Goal: Complete application form: Complete application form

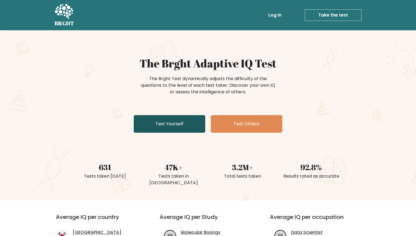
click at [182, 125] on link "Test Yourself" at bounding box center [170, 124] width 72 height 18
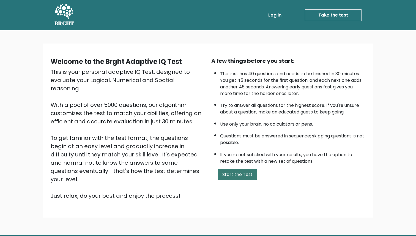
click at [243, 178] on button "Start the Test" at bounding box center [237, 174] width 39 height 11
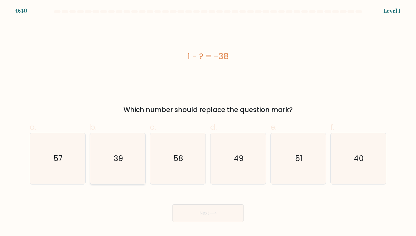
click at [116, 167] on icon "39" at bounding box center [117, 158] width 51 height 51
click at [208, 122] on input "b. 39" at bounding box center [208, 120] width 0 height 4
radio input "true"
click at [188, 221] on button "Next" at bounding box center [208, 213] width 72 height 18
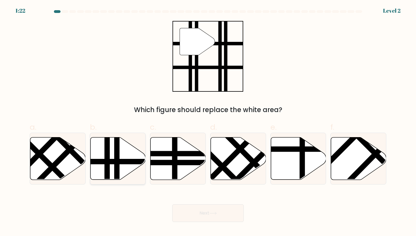
click at [117, 155] on line at bounding box center [117, 181] width 0 height 111
click at [208, 122] on input "b." at bounding box center [208, 120] width 0 height 4
radio input "true"
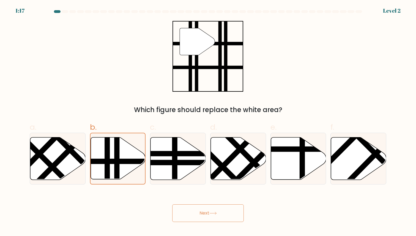
click at [201, 216] on button "Next" at bounding box center [208, 213] width 72 height 18
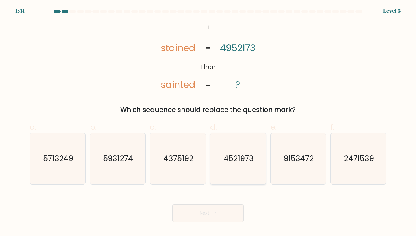
click at [231, 163] on text "4521973" at bounding box center [239, 158] width 30 height 11
click at [208, 122] on input "d. 4521973" at bounding box center [208, 120] width 0 height 4
radio input "true"
click at [217, 214] on icon at bounding box center [212, 212] width 7 height 3
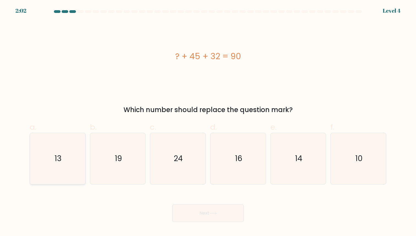
click at [50, 159] on icon "13" at bounding box center [57, 158] width 51 height 51
click at [208, 122] on input "a. 13" at bounding box center [208, 120] width 0 height 4
radio input "true"
click at [205, 211] on button "Next" at bounding box center [208, 213] width 72 height 18
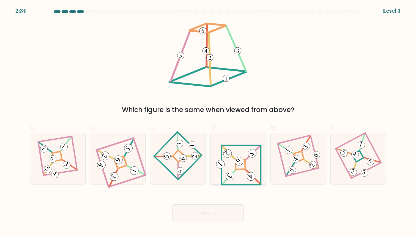
click at [235, 171] on icon at bounding box center [237, 158] width 47 height 41
click at [208, 122] on input "d." at bounding box center [208, 120] width 0 height 4
radio input "true"
click at [222, 212] on button "Next" at bounding box center [208, 213] width 72 height 18
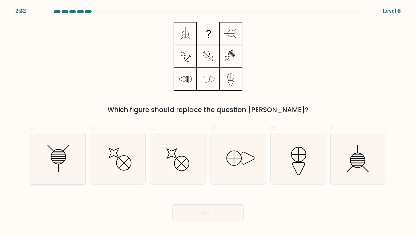
click at [60, 154] on icon at bounding box center [57, 158] width 51 height 51
click at [208, 122] on input "a." at bounding box center [208, 120] width 0 height 4
radio input "true"
click at [204, 216] on button "Next" at bounding box center [208, 213] width 72 height 18
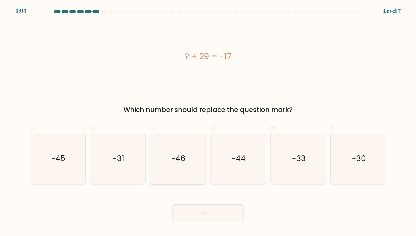
click at [173, 158] on text "-46" at bounding box center [178, 158] width 14 height 11
click at [208, 122] on input "c. -46" at bounding box center [208, 120] width 0 height 4
radio input "true"
click at [194, 211] on button "Next" at bounding box center [208, 213] width 72 height 18
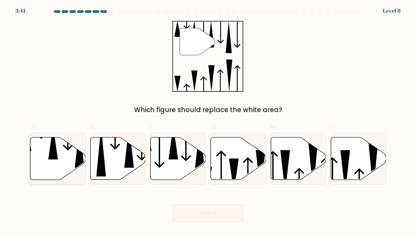
click at [73, 159] on icon at bounding box center [57, 158] width 55 height 42
click at [208, 122] on input "a." at bounding box center [208, 120] width 0 height 4
radio input "true"
click at [210, 216] on button "Next" at bounding box center [208, 213] width 72 height 18
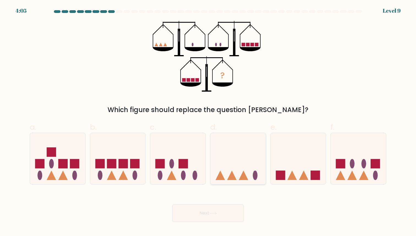
click at [249, 167] on icon at bounding box center [237, 159] width 55 height 46
click at [208, 122] on input "d." at bounding box center [208, 120] width 0 height 4
radio input "true"
click at [188, 208] on button "Next" at bounding box center [208, 213] width 72 height 18
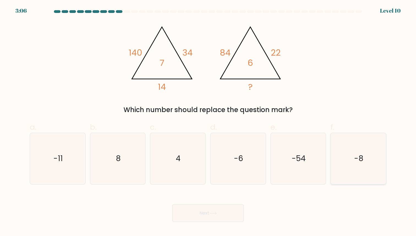
click at [358, 154] on text "-8" at bounding box center [358, 158] width 9 height 11
click at [208, 122] on input "f. -8" at bounding box center [208, 120] width 0 height 4
radio input "true"
click at [116, 163] on icon "8" at bounding box center [117, 158] width 51 height 51
click at [208, 122] on input "b. 8" at bounding box center [208, 120] width 0 height 4
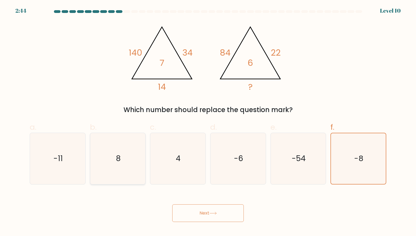
radio input "true"
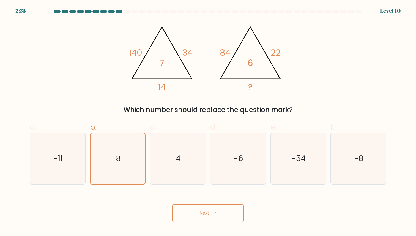
click at [196, 213] on button "Next" at bounding box center [208, 213] width 72 height 18
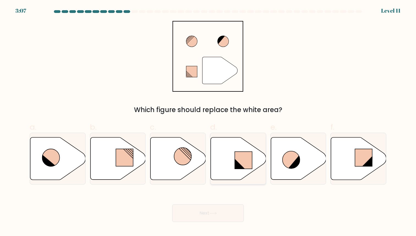
click at [237, 157] on rect at bounding box center [243, 159] width 17 height 17
click at [208, 122] on input "d." at bounding box center [208, 120] width 0 height 4
radio input "true"
click at [207, 209] on button "Next" at bounding box center [208, 213] width 72 height 18
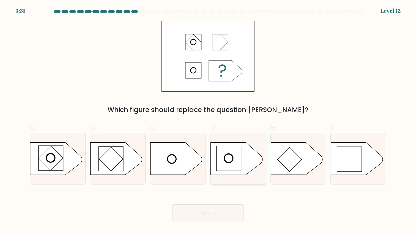
click at [243, 152] on icon at bounding box center [237, 158] width 52 height 32
click at [208, 122] on input "d." at bounding box center [208, 120] width 0 height 4
radio input "true"
click at [351, 156] on rect at bounding box center [349, 159] width 25 height 25
click at [208, 122] on input "f." at bounding box center [208, 120] width 0 height 4
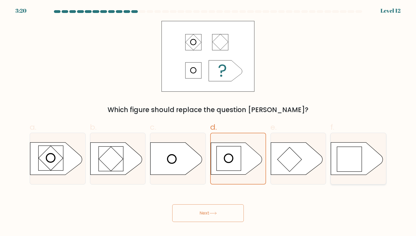
radio input "true"
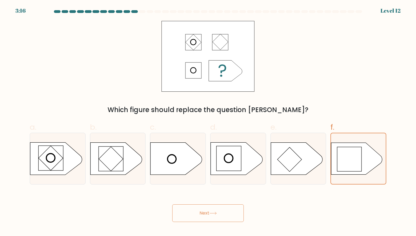
drag, startPoint x: 224, startPoint y: 210, endPoint x: 223, endPoint y: 214, distance: 4.1
click at [223, 214] on button "Next" at bounding box center [208, 213] width 72 height 18
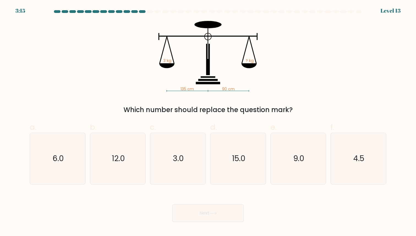
click at [223, 214] on button "Next" at bounding box center [208, 213] width 72 height 18
click at [368, 165] on icon "4.5" at bounding box center [358, 158] width 51 height 51
click at [208, 122] on input "f. 4.5" at bounding box center [208, 120] width 0 height 4
radio input "true"
click at [216, 214] on icon at bounding box center [212, 212] width 7 height 3
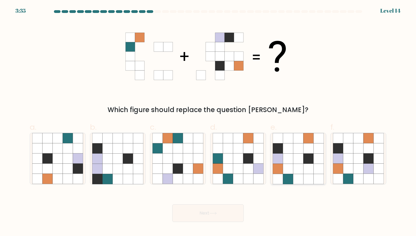
click at [290, 161] on icon at bounding box center [288, 158] width 10 height 10
click at [208, 122] on input "e." at bounding box center [208, 120] width 0 height 4
radio input "true"
click at [199, 207] on button "Next" at bounding box center [208, 213] width 72 height 18
click at [199, 210] on button "Next" at bounding box center [208, 213] width 72 height 18
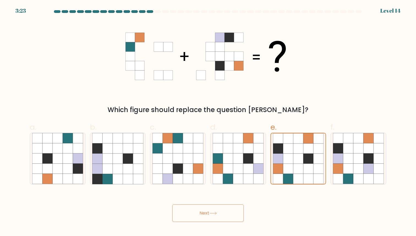
click at [199, 210] on button "Next" at bounding box center [208, 213] width 72 height 18
click at [207, 213] on button "Next" at bounding box center [208, 213] width 72 height 18
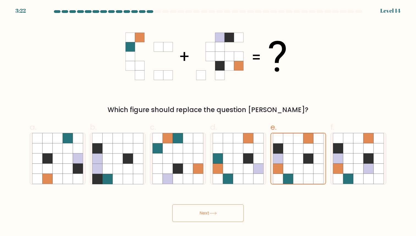
click at [207, 213] on button "Next" at bounding box center [208, 213] width 72 height 18
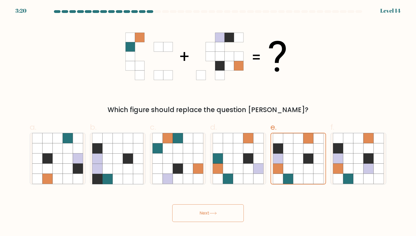
click at [207, 213] on button "Next" at bounding box center [208, 213] width 72 height 18
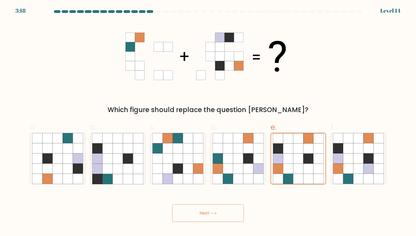
click at [207, 213] on button "Next" at bounding box center [208, 213] width 72 height 18
click at [206, 213] on button "Next" at bounding box center [208, 213] width 72 height 18
click at [221, 220] on button "Next" at bounding box center [208, 213] width 72 height 18
click at [220, 218] on button "Next" at bounding box center [208, 213] width 72 height 18
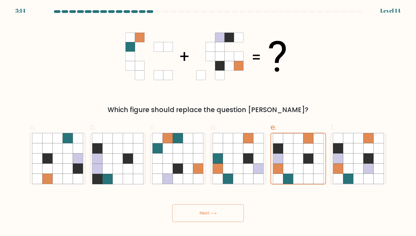
click at [219, 217] on button "Next" at bounding box center [208, 213] width 72 height 18
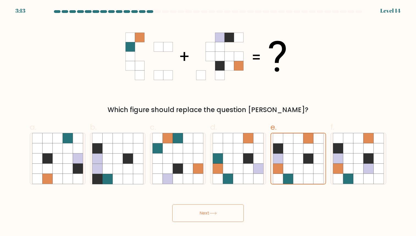
click at [218, 217] on button "Next" at bounding box center [208, 213] width 72 height 18
click at [218, 215] on button "Next" at bounding box center [208, 213] width 72 height 18
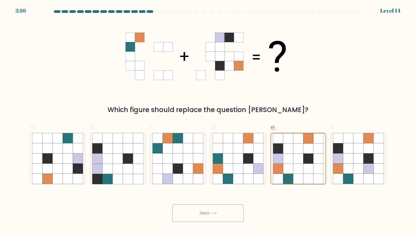
click at [218, 215] on button "Next" at bounding box center [208, 213] width 72 height 18
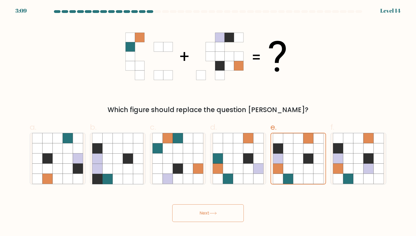
drag, startPoint x: 218, startPoint y: 215, endPoint x: 216, endPoint y: 211, distance: 4.0
click at [216, 211] on button "Next" at bounding box center [208, 213] width 72 height 18
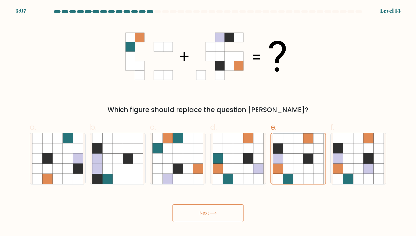
click at [216, 211] on button "Next" at bounding box center [208, 213] width 72 height 18
click at [199, 212] on button "Next" at bounding box center [208, 213] width 72 height 18
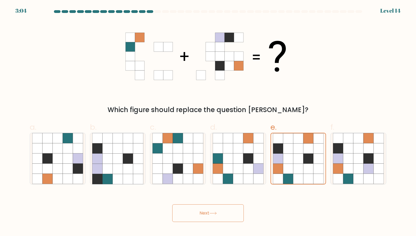
click at [199, 212] on button "Next" at bounding box center [208, 213] width 72 height 18
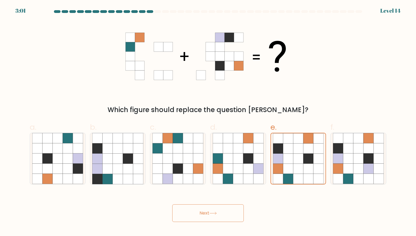
click at [199, 212] on button "Next" at bounding box center [208, 213] width 72 height 18
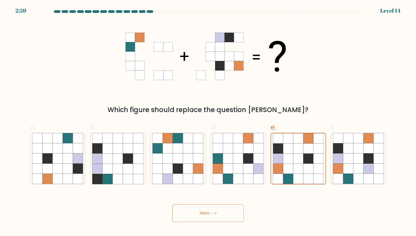
click at [199, 212] on button "Next" at bounding box center [208, 213] width 72 height 18
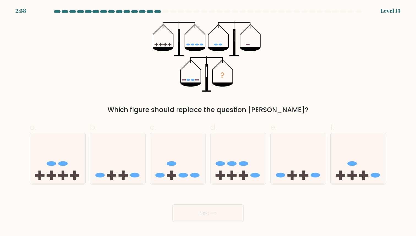
click at [199, 212] on button "Next" at bounding box center [208, 213] width 72 height 18
click at [52, 173] on rect at bounding box center [51, 175] width 3 height 9
click at [208, 122] on input "a." at bounding box center [208, 120] width 0 height 4
radio input "true"
click at [193, 216] on button "Next" at bounding box center [208, 213] width 72 height 18
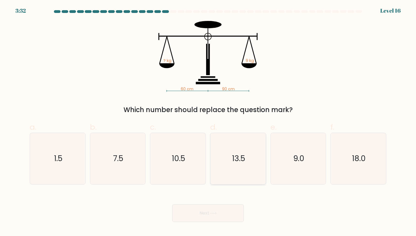
click at [236, 152] on icon "13.5" at bounding box center [238, 158] width 51 height 51
click at [208, 122] on input "d. 13.5" at bounding box center [208, 120] width 0 height 4
radio input "true"
click at [211, 211] on button "Next" at bounding box center [208, 213] width 72 height 18
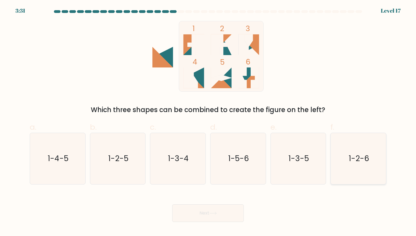
click at [365, 170] on icon "1-2-6" at bounding box center [358, 158] width 51 height 51
click at [208, 122] on input "f. 1-2-6" at bounding box center [208, 120] width 0 height 4
radio input "true"
click at [202, 210] on button "Next" at bounding box center [208, 213] width 72 height 18
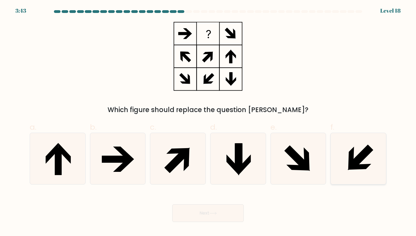
click at [354, 160] on icon at bounding box center [361, 157] width 24 height 24
click at [208, 122] on input "f." at bounding box center [208, 120] width 0 height 4
radio input "true"
click at [221, 213] on button "Next" at bounding box center [208, 213] width 72 height 18
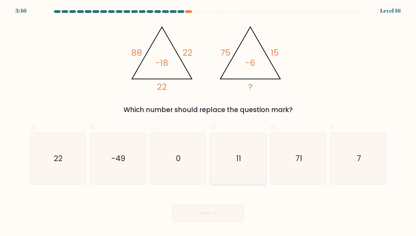
click at [236, 154] on text "11" at bounding box center [238, 158] width 5 height 11
click at [208, 122] on input "d. 11" at bounding box center [208, 120] width 0 height 4
radio input "true"
click at [212, 210] on button "Next" at bounding box center [208, 213] width 72 height 18
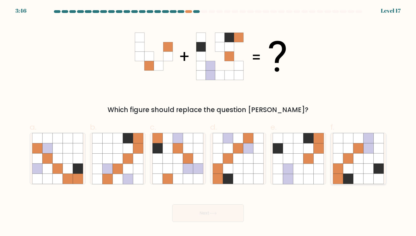
click at [350, 168] on icon at bounding box center [348, 169] width 10 height 10
click at [208, 122] on input "f." at bounding box center [208, 120] width 0 height 4
radio input "true"
click at [200, 209] on button "Next" at bounding box center [208, 213] width 72 height 18
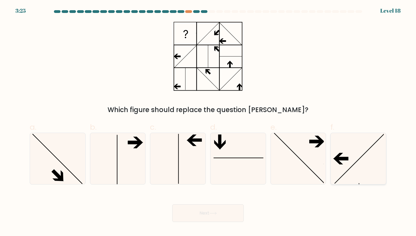
click at [349, 151] on icon at bounding box center [358, 158] width 51 height 51
click at [208, 122] on input "f." at bounding box center [208, 120] width 0 height 4
radio input "true"
click at [225, 210] on button "Next" at bounding box center [208, 213] width 72 height 18
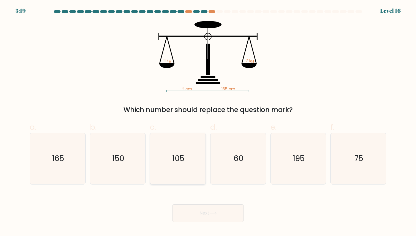
click at [172, 146] on icon "105" at bounding box center [177, 158] width 51 height 51
click at [208, 122] on input "c. 105" at bounding box center [208, 120] width 0 height 4
radio input "true"
click at [200, 218] on button "Next" at bounding box center [208, 213] width 72 height 18
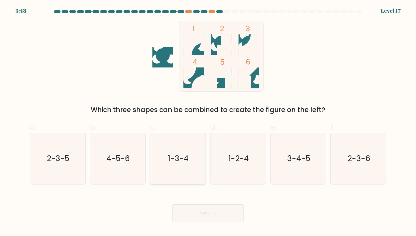
click at [184, 153] on text "1-3-4" at bounding box center [178, 158] width 21 height 11
click at [208, 122] on input "c. 1-3-4" at bounding box center [208, 120] width 0 height 4
radio input "true"
click at [190, 208] on button "Next" at bounding box center [208, 213] width 72 height 18
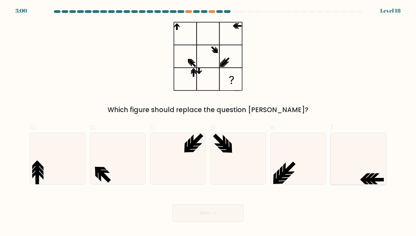
click at [354, 169] on icon at bounding box center [358, 158] width 51 height 51
click at [208, 122] on input "f." at bounding box center [208, 120] width 0 height 4
radio input "true"
click at [230, 211] on button "Next" at bounding box center [208, 213] width 72 height 18
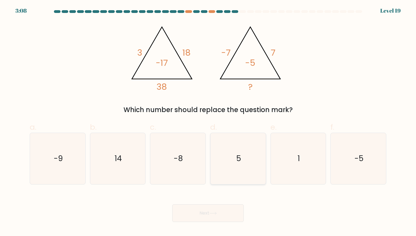
click at [243, 136] on icon "5" at bounding box center [238, 158] width 51 height 51
click at [208, 122] on input "d. 5" at bounding box center [208, 120] width 0 height 4
radio input "true"
click at [194, 217] on button "Next" at bounding box center [208, 213] width 72 height 18
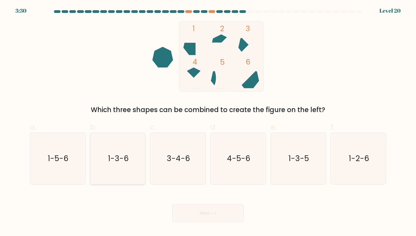
click at [113, 150] on icon "1-3-6" at bounding box center [117, 158] width 51 height 51
click at [208, 122] on input "b. 1-3-6" at bounding box center [208, 120] width 0 height 4
radio input "true"
click at [210, 211] on button "Next" at bounding box center [208, 213] width 72 height 18
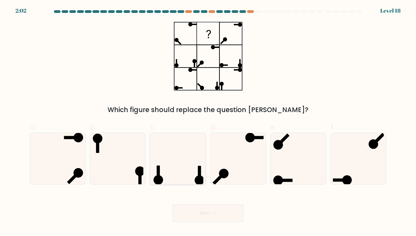
click at [164, 171] on icon at bounding box center [177, 158] width 51 height 51
click at [208, 122] on input "c." at bounding box center [208, 120] width 0 height 4
radio input "true"
click at [231, 210] on button "Next" at bounding box center [208, 213] width 72 height 18
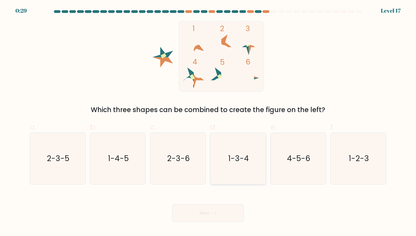
click at [243, 153] on text "1-3-4" at bounding box center [238, 158] width 21 height 11
click at [208, 122] on input "d. 1-3-4" at bounding box center [208, 120] width 0 height 4
radio input "true"
click at [243, 154] on text "1-3-4" at bounding box center [238, 158] width 20 height 11
click at [208, 122] on input "d. 1-3-4" at bounding box center [208, 120] width 0 height 4
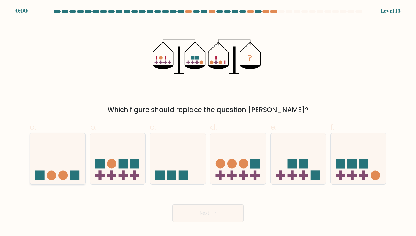
click at [69, 159] on icon at bounding box center [57, 159] width 55 height 46
click at [208, 122] on input "a." at bounding box center [208, 120] width 0 height 4
radio input "true"
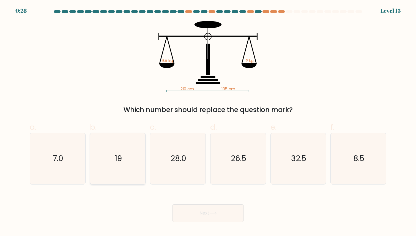
click at [130, 172] on icon "19" at bounding box center [117, 158] width 51 height 51
click at [208, 122] on input "b. 19" at bounding box center [208, 120] width 0 height 4
radio input "true"
click at [213, 212] on icon at bounding box center [212, 212] width 7 height 3
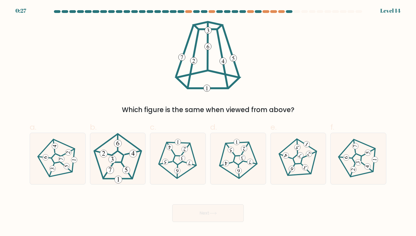
click at [213, 212] on icon at bounding box center [212, 212] width 7 height 3
click at [180, 166] on icon at bounding box center [177, 158] width 41 height 41
click at [208, 122] on input "c." at bounding box center [208, 120] width 0 height 4
radio input "true"
click at [196, 213] on button "Next" at bounding box center [208, 213] width 72 height 18
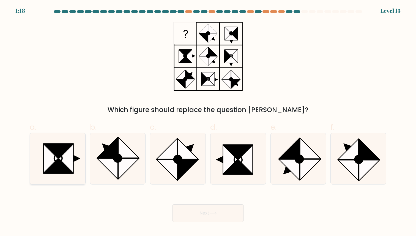
click at [73, 157] on icon at bounding box center [66, 158] width 15 height 29
click at [208, 122] on input "a." at bounding box center [208, 120] width 0 height 4
radio input "true"
click at [212, 211] on icon at bounding box center [212, 212] width 7 height 3
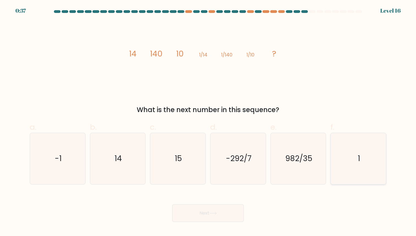
click at [372, 174] on icon "1" at bounding box center [358, 158] width 51 height 51
click at [208, 122] on input "f. 1" at bounding box center [208, 120] width 0 height 4
radio input "true"
click at [208, 214] on button "Next" at bounding box center [208, 213] width 72 height 18
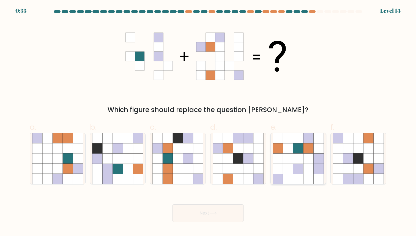
click at [299, 162] on icon at bounding box center [298, 158] width 10 height 10
click at [208, 122] on input "e." at bounding box center [208, 120] width 0 height 4
radio input "true"
click at [233, 215] on button "Next" at bounding box center [208, 213] width 72 height 18
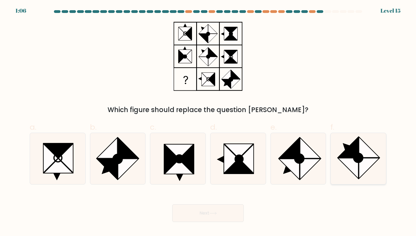
click at [354, 155] on ellipse at bounding box center [358, 157] width 13 height 13
click at [208, 122] on input "f." at bounding box center [208, 120] width 0 height 4
radio input "true"
click at [182, 212] on button "Next" at bounding box center [208, 213] width 72 height 18
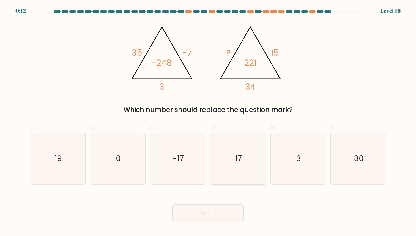
click at [227, 149] on icon "17" at bounding box center [238, 158] width 51 height 51
click at [208, 122] on input "d. 17" at bounding box center [208, 120] width 0 height 4
radio input "true"
click at [198, 211] on button "Next" at bounding box center [208, 213] width 72 height 18
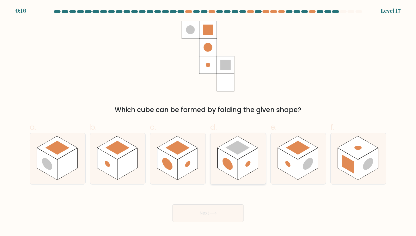
click at [240, 165] on rect at bounding box center [248, 164] width 20 height 32
click at [208, 122] on input "d." at bounding box center [208, 120] width 0 height 4
radio input "true"
click at [216, 214] on icon at bounding box center [212, 212] width 7 height 3
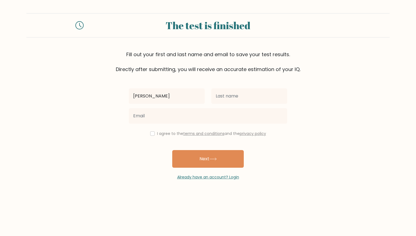
type input "[PERSON_NAME]"
click at [253, 100] on input "text" at bounding box center [249, 95] width 76 height 15
type input "elfilahi"
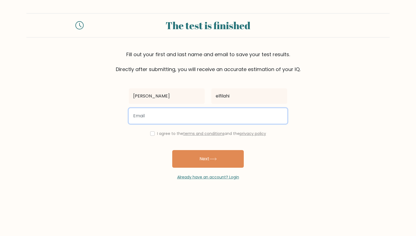
click at [214, 119] on input "email" at bounding box center [208, 115] width 158 height 15
type input "[EMAIL_ADDRESS][DOMAIN_NAME]"
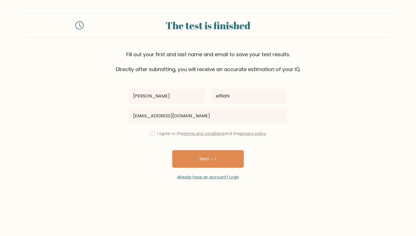
click at [150, 135] on div "I agree to the terms and conditions and the privacy policy" at bounding box center [207, 133] width 165 height 7
click at [150, 134] on input "checkbox" at bounding box center [152, 133] width 4 height 4
checkbox input "true"
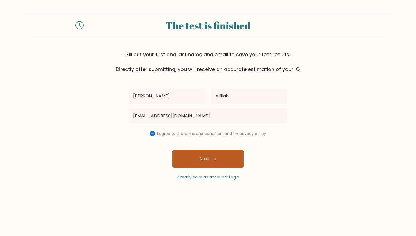
click at [193, 157] on button "Next" at bounding box center [208, 159] width 72 height 18
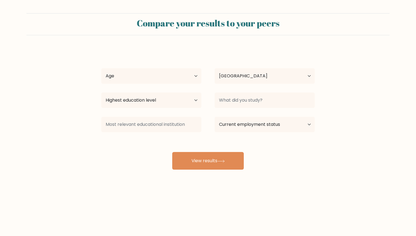
select select "MA"
click at [197, 78] on select "Age Under 18 years old 18-24 years old 25-34 years old 35-44 years old 45-54 ye…" at bounding box center [151, 75] width 100 height 15
select select "18_24"
click at [101, 68] on select "Age Under 18 years old 18-24 years old 25-34 years old 35-44 years old 45-54 ye…" at bounding box center [151, 75] width 100 height 15
click at [154, 96] on select "Highest education level No schooling Primary Lower Secondary Upper Secondary Oc…" at bounding box center [151, 99] width 100 height 15
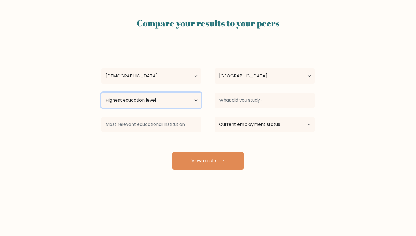
select select "bachelors_degree"
click at [101, 92] on select "Highest education level No schooling Primary Lower Secondary Upper Secondary Oc…" at bounding box center [151, 99] width 100 height 15
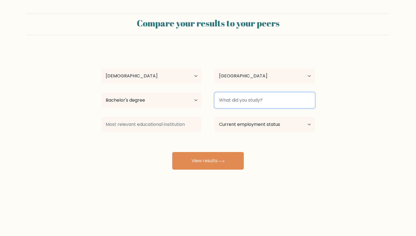
click at [257, 101] on input at bounding box center [265, 99] width 100 height 15
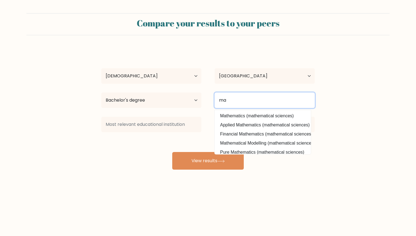
type input "m"
type input "M"
type input "m"
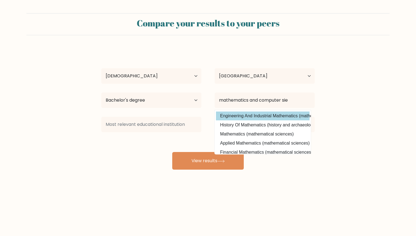
click at [251, 115] on option "Engineering And Industrial Mathematics (mathematical sciences)" at bounding box center [263, 115] width 94 height 9
type input "Engineering And Industrial Mathematics"
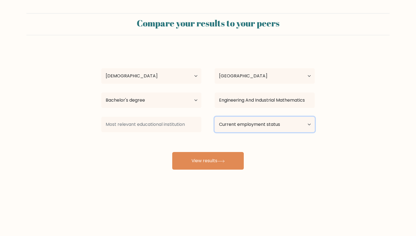
click at [245, 127] on select "Current employment status Employed Student Retired Other / prefer not to answer" at bounding box center [265, 124] width 100 height 15
select select "student"
click at [215, 117] on select "Current employment status Employed Student Retired Other / prefer not to answer" at bounding box center [265, 124] width 100 height 15
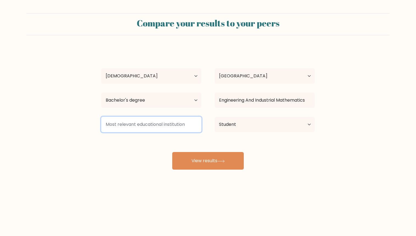
click at [183, 126] on input at bounding box center [151, 124] width 100 height 15
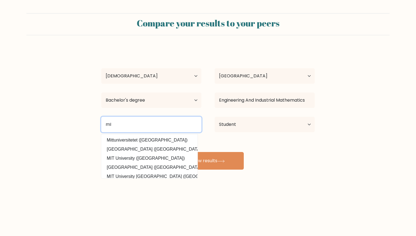
type input "m"
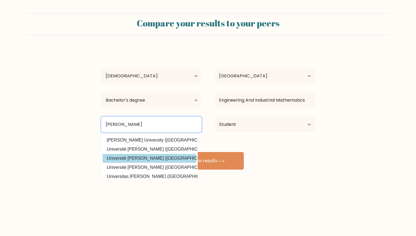
type input "ibn"
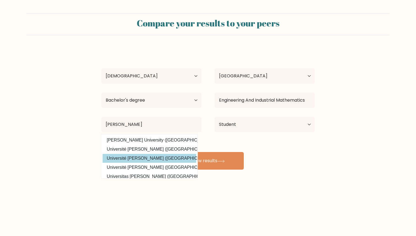
click at [169, 159] on div "ihab elfilahi Age Under 18 years old 18-24 years old 25-34 years old 35-44 year…" at bounding box center [208, 108] width 220 height 121
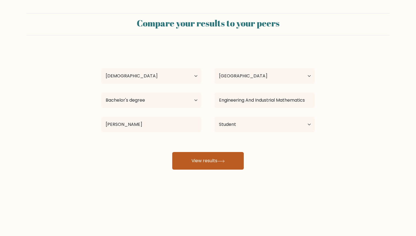
click at [189, 158] on button "View results" at bounding box center [208, 161] width 72 height 18
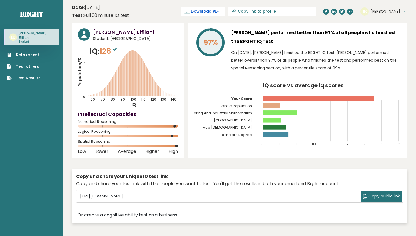
click at [219, 12] on span "Download PDF" at bounding box center [205, 12] width 29 height 6
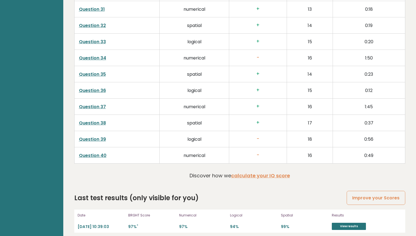
scroll to position [1380, 0]
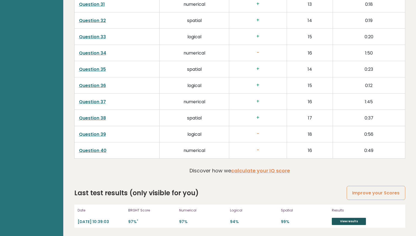
click at [341, 223] on link "View results" at bounding box center [349, 221] width 34 height 7
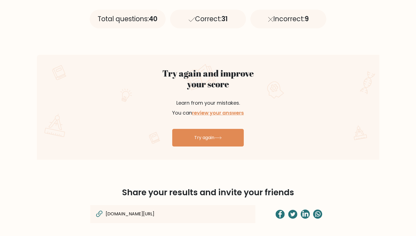
scroll to position [262, 0]
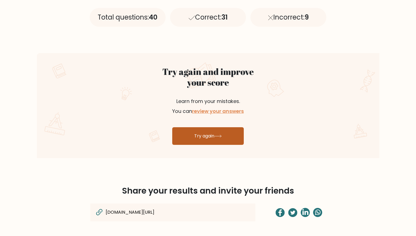
click at [230, 138] on link "Try again" at bounding box center [208, 136] width 72 height 18
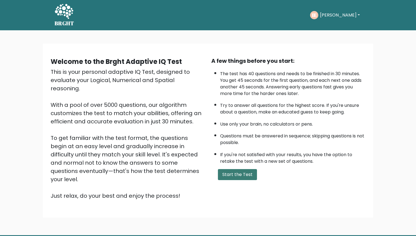
click at [240, 173] on button "Start the Test" at bounding box center [237, 174] width 39 height 11
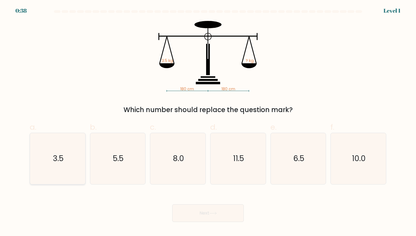
click at [65, 158] on icon "3.5" at bounding box center [57, 158] width 51 height 51
click at [208, 122] on input "a. 3.5" at bounding box center [208, 120] width 0 height 4
radio input "true"
click at [213, 212] on icon at bounding box center [212, 212] width 7 height 3
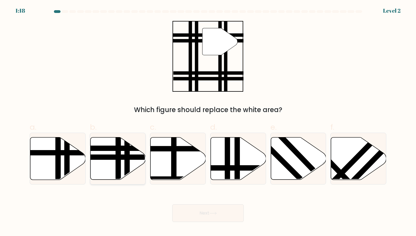
click at [131, 157] on line at bounding box center [99, 157] width 111 height 0
click at [208, 122] on input "b." at bounding box center [208, 120] width 0 height 4
radio input "true"
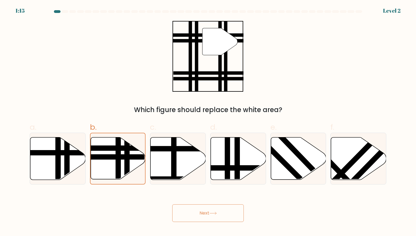
click at [208, 217] on button "Next" at bounding box center [208, 213] width 72 height 18
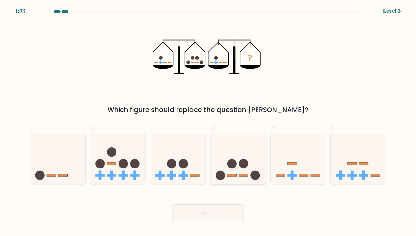
click at [242, 169] on icon at bounding box center [237, 159] width 55 height 46
click at [208, 122] on input "d." at bounding box center [208, 120] width 0 height 4
radio input "true"
click at [214, 217] on button "Next" at bounding box center [208, 213] width 72 height 18
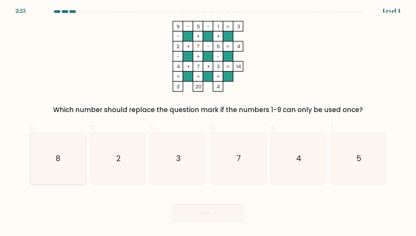
click at [61, 167] on icon "8" at bounding box center [57, 158] width 51 height 51
click at [208, 122] on input "a. 8" at bounding box center [208, 120] width 0 height 4
radio input "true"
click at [197, 211] on button "Next" at bounding box center [208, 213] width 72 height 18
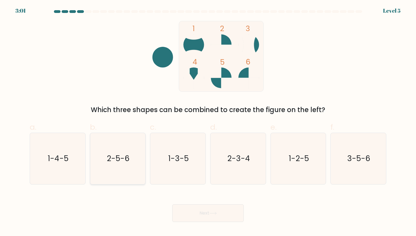
click at [115, 157] on text "2-5-6" at bounding box center [118, 158] width 23 height 11
click at [208, 122] on input "b. 2-5-6" at bounding box center [208, 120] width 0 height 4
radio input "true"
click at [197, 211] on button "Next" at bounding box center [208, 213] width 72 height 18
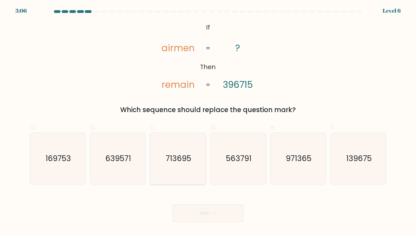
click at [182, 159] on text "713695" at bounding box center [179, 158] width 26 height 11
click at [208, 122] on input "c. 713695" at bounding box center [208, 120] width 0 height 4
radio input "true"
click at [200, 213] on button "Next" at bounding box center [208, 213] width 72 height 18
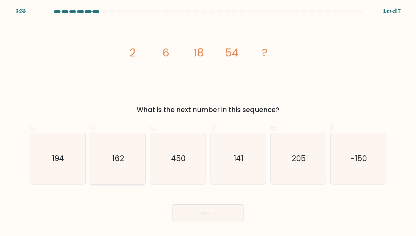
click at [116, 164] on icon "162" at bounding box center [117, 158] width 51 height 51
click at [208, 122] on input "b. 162" at bounding box center [208, 120] width 0 height 4
radio input "true"
click at [199, 212] on button "Next" at bounding box center [208, 213] width 72 height 18
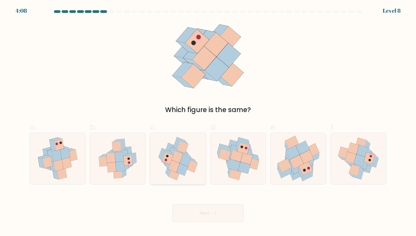
click at [177, 172] on icon at bounding box center [181, 169] width 11 height 12
click at [208, 122] on input "c." at bounding box center [208, 120] width 0 height 4
radio input "true"
click at [238, 162] on icon at bounding box center [234, 165] width 12 height 12
click at [208, 122] on input "d." at bounding box center [208, 120] width 0 height 4
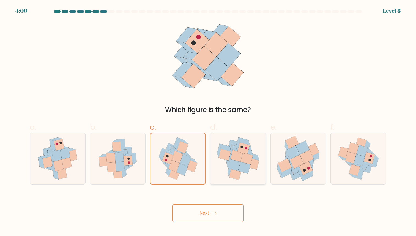
radio input "true"
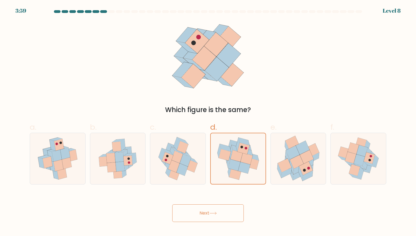
click at [223, 205] on button "Next" at bounding box center [208, 213] width 72 height 18
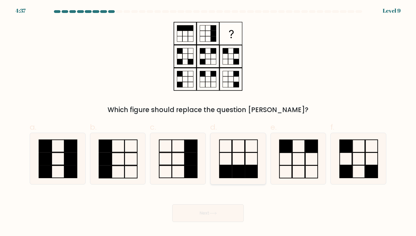
click at [233, 147] on icon at bounding box center [238, 158] width 51 height 51
click at [208, 122] on input "d." at bounding box center [208, 120] width 0 height 4
radio input "true"
click at [210, 211] on button "Next" at bounding box center [208, 213] width 72 height 18
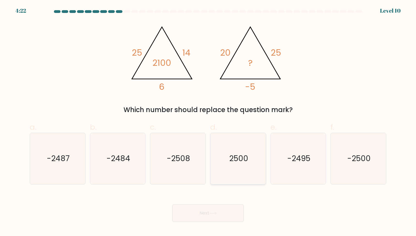
click at [227, 169] on icon "2500" at bounding box center [238, 158] width 51 height 51
click at [208, 122] on input "d. 2500" at bounding box center [208, 120] width 0 height 4
radio input "true"
click at [356, 164] on icon "-2500" at bounding box center [358, 158] width 51 height 51
click at [208, 122] on input "f. -2500" at bounding box center [208, 120] width 0 height 4
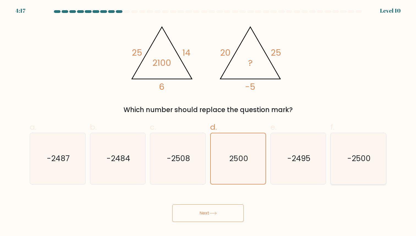
radio input "true"
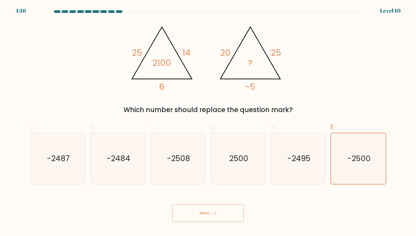
click at [218, 215] on button "Next" at bounding box center [208, 213] width 72 height 18
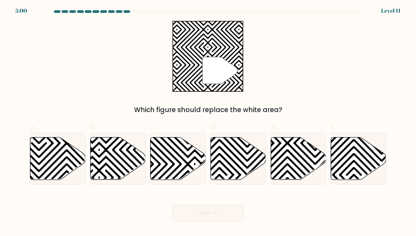
click at [218, 215] on button "Next" at bounding box center [208, 213] width 72 height 18
click at [131, 159] on icon at bounding box center [98, 177] width 111 height 111
click at [208, 122] on input "b." at bounding box center [208, 120] width 0 height 4
radio input "true"
click at [223, 214] on button "Next" at bounding box center [208, 213] width 72 height 18
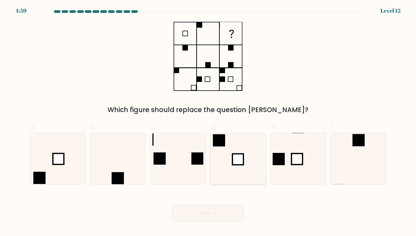
click at [252, 144] on icon at bounding box center [238, 158] width 51 height 51
click at [208, 122] on input "d." at bounding box center [208, 120] width 0 height 4
radio input "true"
click at [215, 213] on icon at bounding box center [212, 212] width 7 height 3
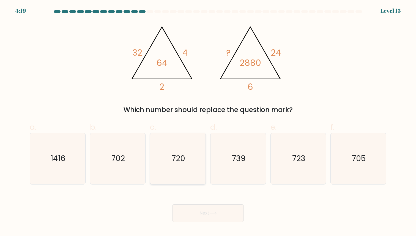
click at [186, 162] on icon "720" at bounding box center [177, 158] width 51 height 51
click at [208, 122] on input "c. 720" at bounding box center [208, 120] width 0 height 4
radio input "true"
click at [197, 219] on button "Next" at bounding box center [208, 213] width 72 height 18
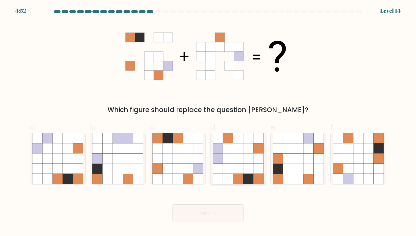
click at [237, 136] on icon at bounding box center [238, 138] width 10 height 10
click at [208, 122] on input "d." at bounding box center [208, 120] width 0 height 4
radio input "true"
click at [211, 213] on icon at bounding box center [212, 212] width 7 height 3
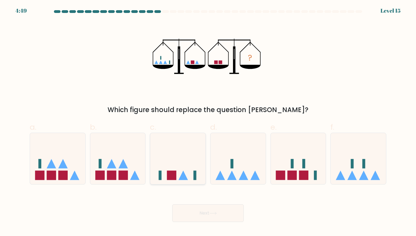
click at [180, 169] on icon at bounding box center [177, 159] width 55 height 46
click at [208, 122] on input "c." at bounding box center [208, 120] width 0 height 4
radio input "true"
click at [195, 213] on button "Next" at bounding box center [208, 213] width 72 height 18
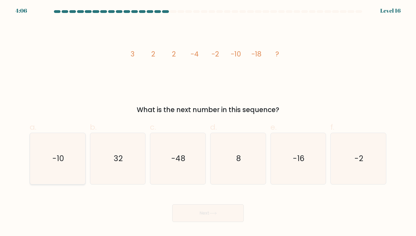
click at [65, 167] on icon "-10" at bounding box center [57, 158] width 51 height 51
click at [208, 122] on input "a. -10" at bounding box center [208, 120] width 0 height 4
radio input "true"
click at [225, 208] on button "Next" at bounding box center [208, 213] width 72 height 18
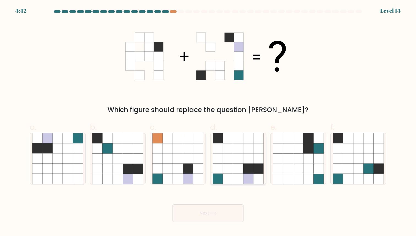
click at [218, 170] on icon at bounding box center [218, 169] width 10 height 10
click at [208, 122] on input "d." at bounding box center [208, 120] width 0 height 4
radio input "true"
click at [232, 213] on button "Next" at bounding box center [208, 213] width 72 height 18
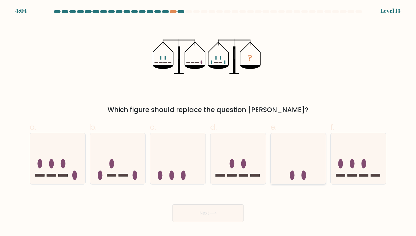
click at [297, 170] on icon at bounding box center [298, 159] width 55 height 46
click at [208, 122] on input "e." at bounding box center [208, 120] width 0 height 4
radio input "true"
click at [223, 213] on button "Next" at bounding box center [208, 213] width 72 height 18
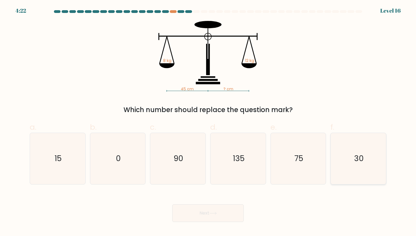
click at [369, 167] on icon "30" at bounding box center [358, 158] width 51 height 51
click at [208, 122] on input "f. 30" at bounding box center [208, 120] width 0 height 4
radio input "true"
click at [213, 214] on icon at bounding box center [212, 212] width 7 height 3
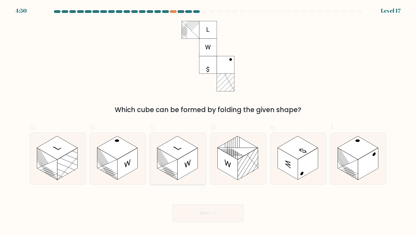
click at [168, 165] on rect at bounding box center [167, 164] width 20 height 32
click at [208, 122] on input "c." at bounding box center [208, 120] width 0 height 4
radio input "true"
click at [208, 208] on button "Next" at bounding box center [208, 213] width 72 height 18
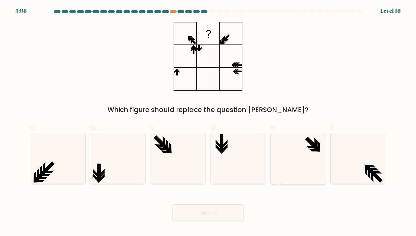
click at [305, 158] on icon at bounding box center [298, 158] width 51 height 51
click at [208, 122] on input "e." at bounding box center [208, 120] width 0 height 4
radio input "true"
click at [227, 211] on button "Next" at bounding box center [208, 213] width 72 height 18
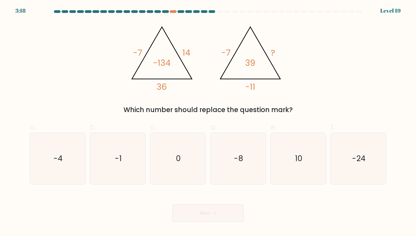
click at [251, 72] on icon "@import url('https://fonts.googleapis.com/css?family=Abril+Fatface:400,100,100i…" at bounding box center [208, 56] width 163 height 71
click at [384, 184] on label "f. -24" at bounding box center [358, 152] width 56 height 63
click at [208, 122] on input "f. -24" at bounding box center [208, 120] width 0 height 4
radio input "true"
click at [281, 166] on icon "10" at bounding box center [298, 158] width 51 height 51
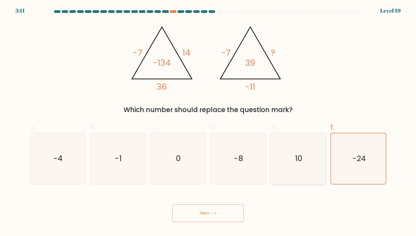
click at [208, 122] on input "e. 10" at bounding box center [208, 120] width 0 height 4
radio input "true"
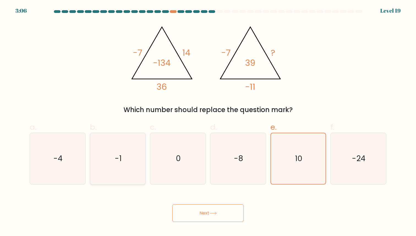
click at [122, 165] on icon "-1" at bounding box center [117, 158] width 51 height 51
click at [208, 122] on input "b. -1" at bounding box center [208, 120] width 0 height 4
radio input "true"
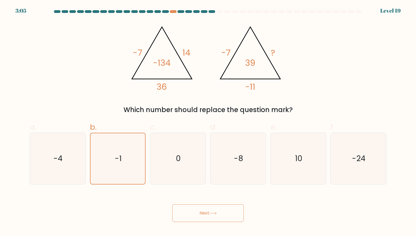
click at [208, 209] on button "Next" at bounding box center [208, 213] width 72 height 18
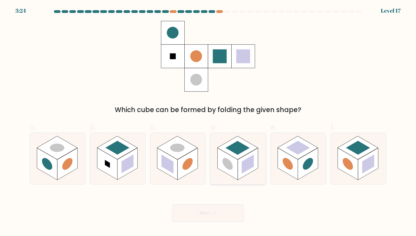
click at [240, 172] on rect at bounding box center [248, 164] width 20 height 32
click at [208, 122] on input "d." at bounding box center [208, 120] width 0 height 4
radio input "true"
click at [211, 217] on button "Next" at bounding box center [208, 213] width 72 height 18
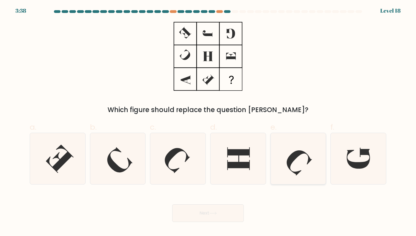
click at [292, 153] on icon at bounding box center [299, 162] width 25 height 25
click at [208, 122] on input "e." at bounding box center [208, 120] width 0 height 4
radio input "true"
click at [65, 169] on icon at bounding box center [57, 158] width 51 height 51
click at [208, 122] on input "a." at bounding box center [208, 120] width 0 height 4
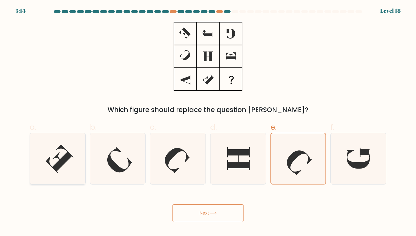
radio input "true"
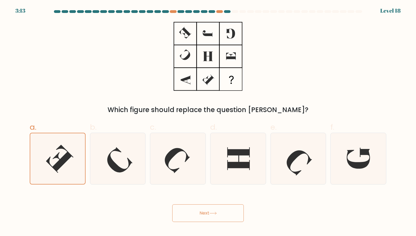
click at [210, 206] on button "Next" at bounding box center [208, 213] width 72 height 18
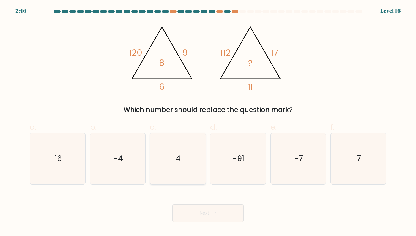
click at [168, 146] on icon "4" at bounding box center [177, 158] width 51 height 51
click at [208, 122] on input "c. 4" at bounding box center [208, 120] width 0 height 4
radio input "true"
click at [200, 211] on button "Next" at bounding box center [208, 213] width 72 height 18
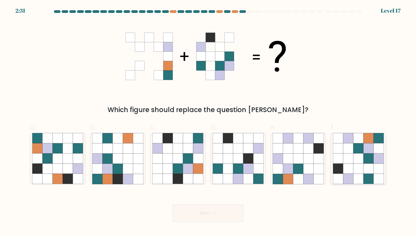
click at [368, 154] on icon at bounding box center [368, 158] width 10 height 10
click at [208, 122] on input "f." at bounding box center [208, 120] width 0 height 4
radio input "true"
click at [307, 145] on icon at bounding box center [308, 148] width 10 height 10
click at [208, 122] on input "e." at bounding box center [208, 120] width 0 height 4
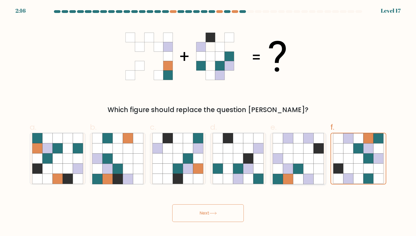
radio input "true"
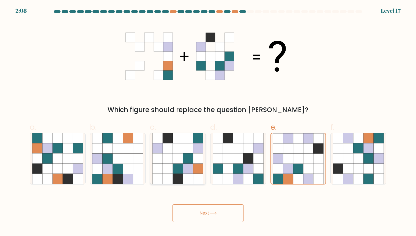
click at [184, 159] on icon at bounding box center [188, 158] width 10 height 10
click at [208, 122] on input "c." at bounding box center [208, 120] width 0 height 4
radio input "true"
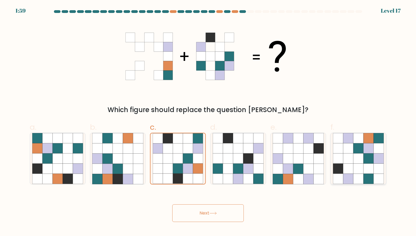
click at [365, 158] on icon at bounding box center [368, 158] width 10 height 10
click at [208, 122] on input "f." at bounding box center [208, 120] width 0 height 4
radio input "true"
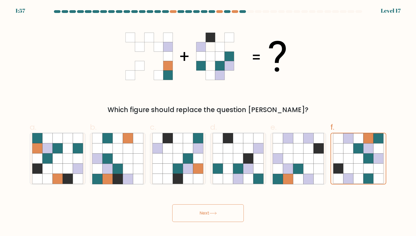
click at [215, 211] on button "Next" at bounding box center [208, 213] width 72 height 18
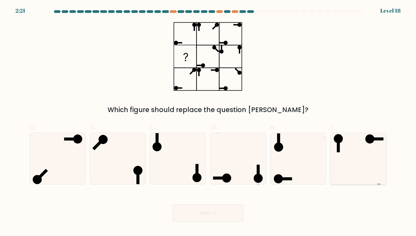
click at [354, 146] on icon at bounding box center [358, 158] width 51 height 51
click at [208, 122] on input "f." at bounding box center [208, 120] width 0 height 4
radio input "true"
click at [194, 212] on button "Next" at bounding box center [208, 213] width 72 height 18
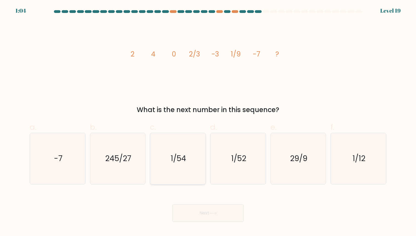
click at [181, 161] on text "1/54" at bounding box center [179, 158] width 16 height 11
click at [208, 122] on input "c. 1/54" at bounding box center [208, 120] width 0 height 4
radio input "true"
click at [186, 208] on button "Next" at bounding box center [208, 213] width 72 height 18
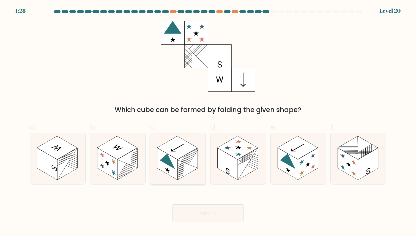
click at [182, 150] on rect at bounding box center [177, 147] width 40 height 23
click at [208, 122] on input "c." at bounding box center [208, 120] width 0 height 4
radio input "true"
click at [290, 159] on icon at bounding box center [287, 159] width 15 height 20
click at [208, 122] on input "e." at bounding box center [208, 120] width 0 height 4
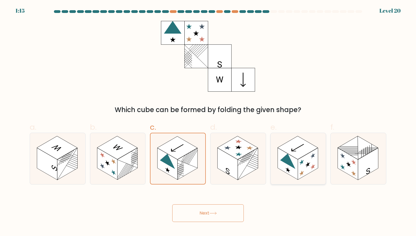
radio input "true"
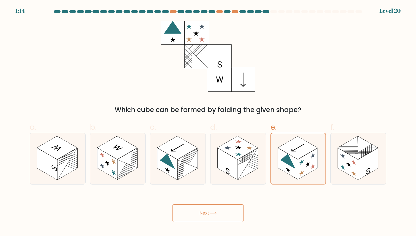
click at [219, 212] on button "Next" at bounding box center [208, 213] width 72 height 18
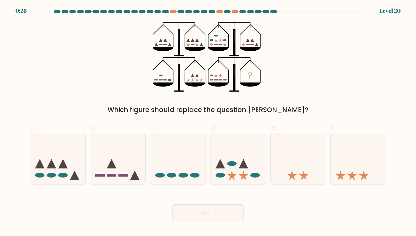
click at [215, 76] on icon "?" at bounding box center [208, 56] width 111 height 71
click at [61, 170] on icon at bounding box center [57, 159] width 55 height 46
click at [208, 122] on input "a." at bounding box center [208, 120] width 0 height 4
radio input "true"
click at [251, 172] on icon at bounding box center [237, 159] width 55 height 46
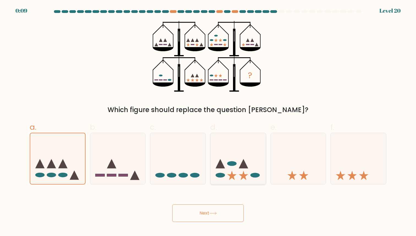
click at [208, 122] on input "d." at bounding box center [208, 120] width 0 height 4
radio input "true"
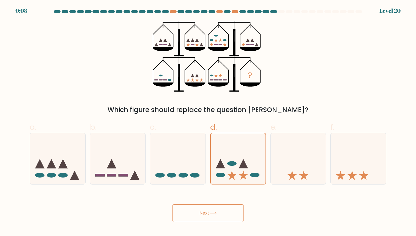
click at [226, 212] on button "Next" at bounding box center [208, 213] width 72 height 18
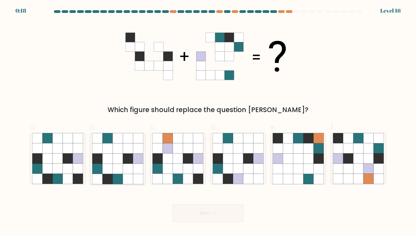
click at [136, 166] on icon at bounding box center [138, 169] width 10 height 10
click at [208, 122] on input "b." at bounding box center [208, 120] width 0 height 4
radio input "true"
click at [189, 216] on button "Next" at bounding box center [208, 213] width 72 height 18
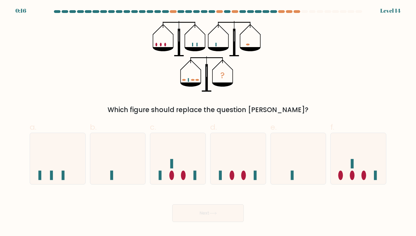
click at [189, 216] on button "Next" at bounding box center [208, 213] width 72 height 18
click at [348, 167] on icon at bounding box center [358, 159] width 55 height 46
click at [208, 122] on input "f." at bounding box center [208, 120] width 0 height 4
radio input "true"
click at [215, 217] on button "Next" at bounding box center [208, 213] width 72 height 18
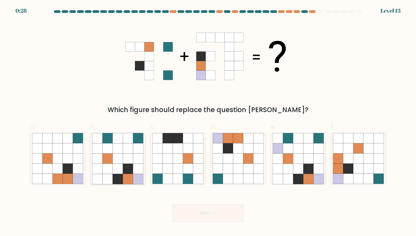
click at [116, 150] on icon at bounding box center [118, 148] width 10 height 10
click at [208, 122] on input "b." at bounding box center [208, 120] width 0 height 4
radio input "true"
click at [208, 217] on button "Next" at bounding box center [208, 213] width 72 height 18
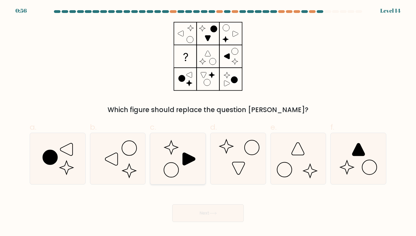
click at [174, 146] on icon at bounding box center [177, 158] width 51 height 51
click at [208, 122] on input "c." at bounding box center [208, 120] width 0 height 4
radio input "true"
click at [216, 218] on button "Next" at bounding box center [208, 213] width 72 height 18
click at [216, 214] on icon at bounding box center [212, 212] width 7 height 3
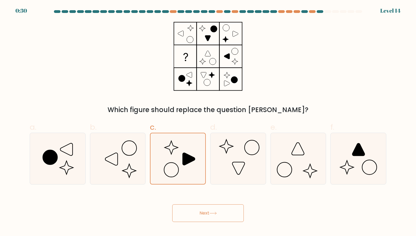
click at [216, 212] on icon at bounding box center [212, 212] width 7 height 3
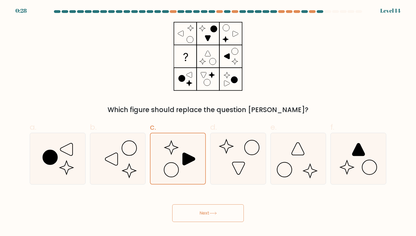
click at [216, 212] on icon at bounding box center [212, 212] width 7 height 3
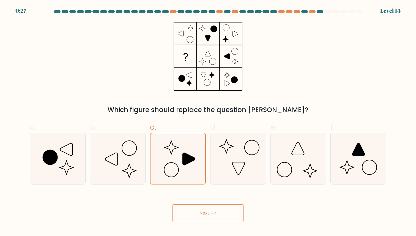
click at [216, 212] on icon at bounding box center [212, 212] width 7 height 3
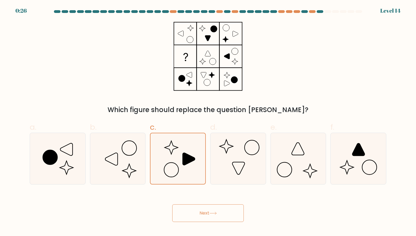
click at [216, 212] on icon at bounding box center [212, 212] width 7 height 3
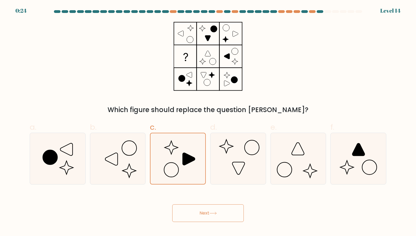
click at [216, 212] on icon at bounding box center [212, 212] width 7 height 3
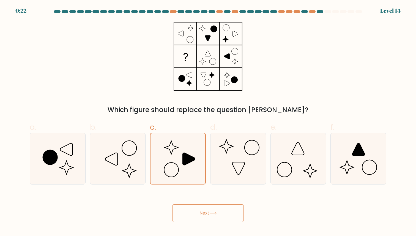
click at [216, 212] on icon at bounding box center [212, 212] width 7 height 3
click at [216, 211] on button "Next" at bounding box center [208, 213] width 72 height 18
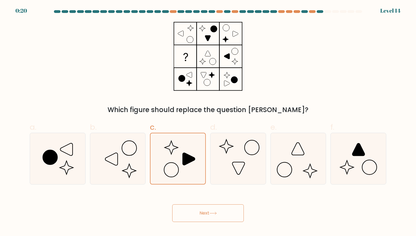
click at [216, 211] on button "Next" at bounding box center [208, 213] width 72 height 18
click at [215, 210] on button "Next" at bounding box center [208, 213] width 72 height 18
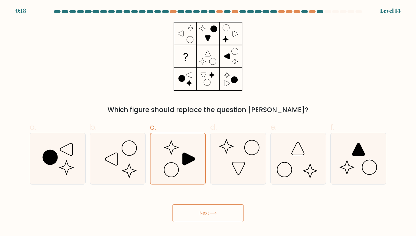
click at [215, 210] on button "Next" at bounding box center [208, 213] width 72 height 18
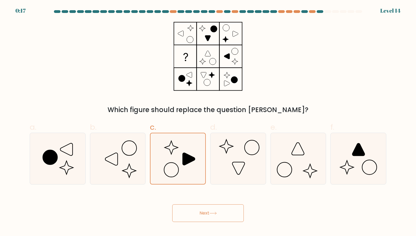
click at [215, 210] on button "Next" at bounding box center [208, 213] width 72 height 18
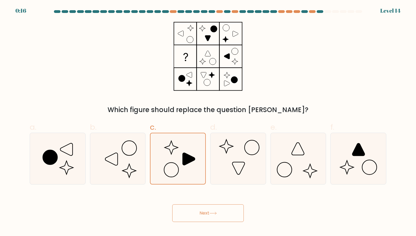
click at [215, 210] on button "Next" at bounding box center [208, 213] width 72 height 18
click at [215, 211] on button "Next" at bounding box center [208, 213] width 72 height 18
drag, startPoint x: 215, startPoint y: 211, endPoint x: 213, endPoint y: 213, distance: 3.0
click at [214, 212] on button "Next" at bounding box center [208, 213] width 72 height 18
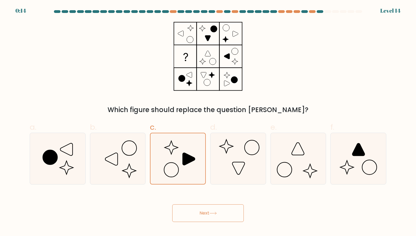
click at [218, 213] on button "Next" at bounding box center [208, 213] width 72 height 18
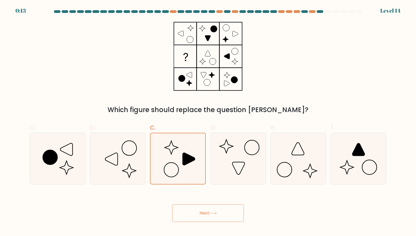
click at [218, 213] on button "Next" at bounding box center [208, 213] width 72 height 18
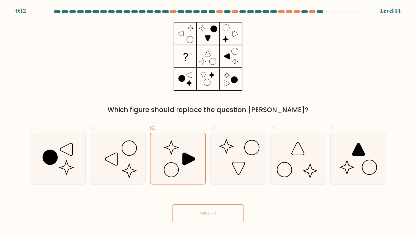
click at [218, 213] on button "Next" at bounding box center [208, 213] width 72 height 18
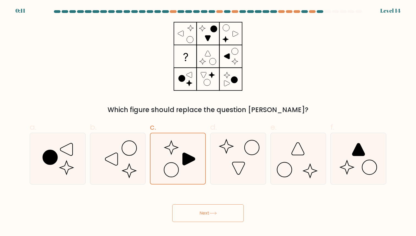
click at [218, 213] on button "Next" at bounding box center [208, 213] width 72 height 18
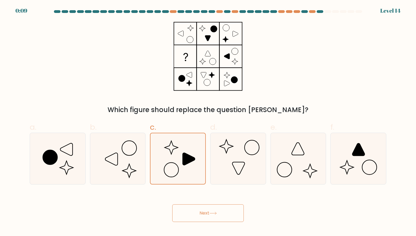
click at [218, 213] on button "Next" at bounding box center [208, 213] width 72 height 18
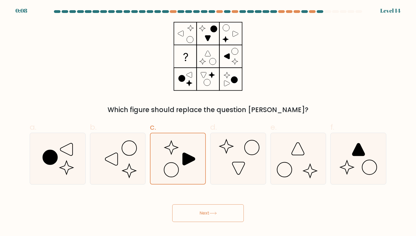
click at [218, 213] on button "Next" at bounding box center [208, 213] width 72 height 18
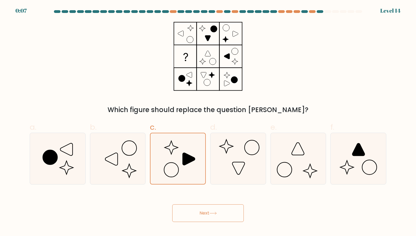
click at [218, 213] on button "Next" at bounding box center [208, 213] width 72 height 18
click at [218, 214] on button "Next" at bounding box center [208, 213] width 72 height 18
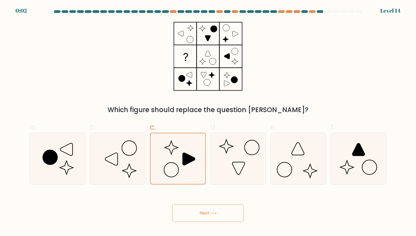
click at [218, 214] on button "Next" at bounding box center [208, 213] width 72 height 18
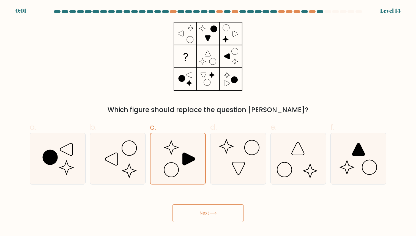
click at [218, 214] on button "Next" at bounding box center [208, 213] width 72 height 18
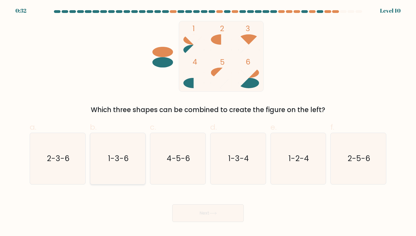
click at [111, 152] on icon "1-3-6" at bounding box center [117, 158] width 51 height 51
click at [208, 122] on input "b. 1-3-6" at bounding box center [208, 120] width 0 height 4
radio input "true"
click at [210, 216] on button "Next" at bounding box center [208, 213] width 72 height 18
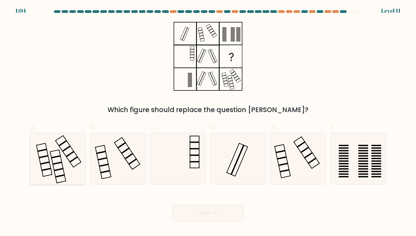
click at [57, 149] on icon at bounding box center [57, 158] width 51 height 51
click at [208, 122] on input "a." at bounding box center [208, 120] width 0 height 4
radio input "true"
click at [222, 217] on button "Next" at bounding box center [208, 213] width 72 height 18
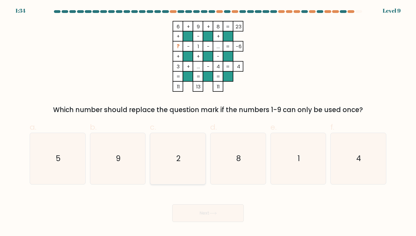
click at [183, 135] on icon "2" at bounding box center [177, 158] width 51 height 51
click at [208, 122] on input "c. 2" at bounding box center [208, 120] width 0 height 4
radio input "true"
click at [200, 213] on button "Next" at bounding box center [208, 213] width 72 height 18
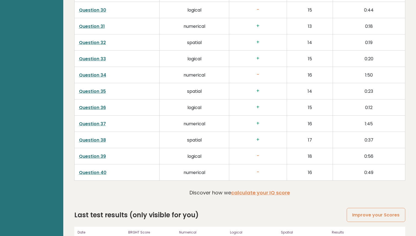
scroll to position [1408, 0]
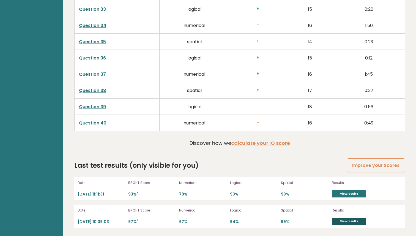
click at [347, 221] on link "View results" at bounding box center [349, 221] width 34 height 7
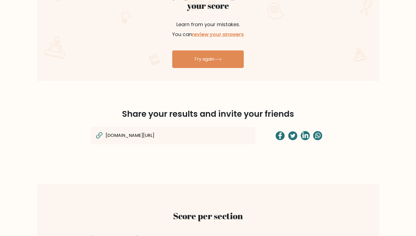
scroll to position [333, 0]
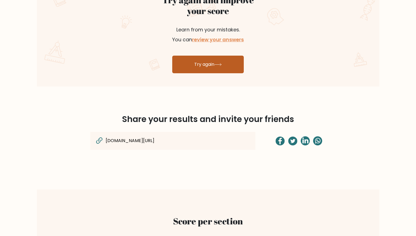
click at [211, 68] on link "Try again" at bounding box center [208, 65] width 72 height 18
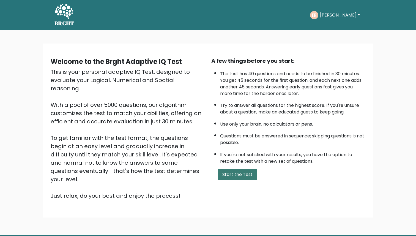
click at [242, 173] on button "Start the Test" at bounding box center [237, 174] width 39 height 11
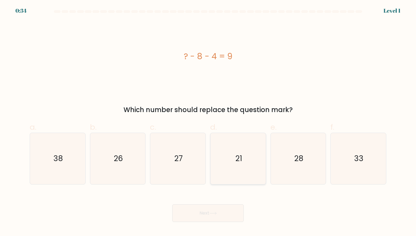
click at [245, 156] on icon "21" at bounding box center [238, 158] width 51 height 51
click at [208, 122] on input "d. 21" at bounding box center [208, 120] width 0 height 4
radio input "true"
click at [210, 209] on button "Next" at bounding box center [208, 213] width 72 height 18
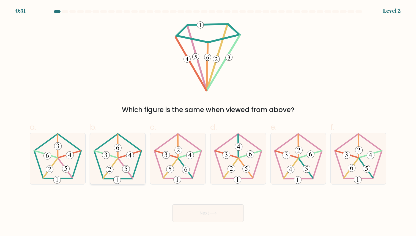
click at [121, 168] on icon at bounding box center [117, 158] width 51 height 51
click at [208, 122] on input "b." at bounding box center [208, 120] width 0 height 4
radio input "true"
click at [212, 210] on button "Next" at bounding box center [208, 213] width 72 height 18
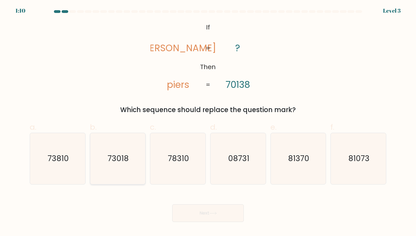
click at [115, 159] on text "73018" at bounding box center [118, 158] width 21 height 11
click at [208, 122] on input "b. 73018" at bounding box center [208, 120] width 0 height 4
radio input "true"
click at [208, 210] on button "Next" at bounding box center [208, 213] width 72 height 18
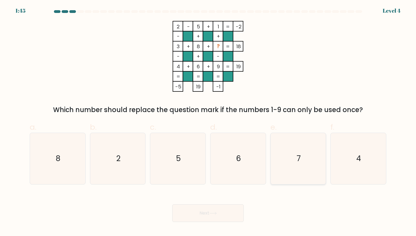
click at [290, 153] on icon "7" at bounding box center [298, 158] width 51 height 51
click at [208, 122] on input "e. 7" at bounding box center [208, 120] width 0 height 4
radio input "true"
click at [202, 213] on button "Next" at bounding box center [208, 213] width 72 height 18
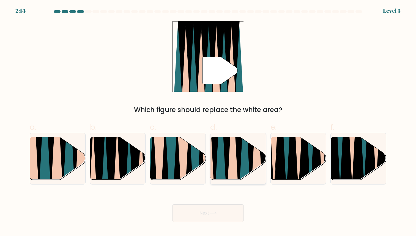
click at [232, 160] on icon at bounding box center [232, 137] width 12 height 110
click at [208, 122] on input "d." at bounding box center [208, 120] width 0 height 4
radio input "true"
click at [209, 216] on button "Next" at bounding box center [208, 213] width 72 height 18
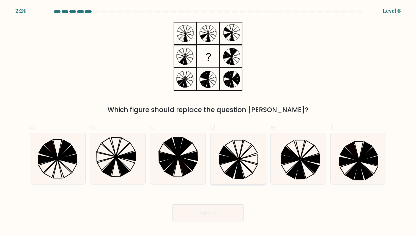
click at [235, 161] on icon at bounding box center [228, 165] width 19 height 13
click at [208, 122] on input "d." at bounding box center [208, 120] width 0 height 4
radio input "true"
click at [205, 214] on button "Next" at bounding box center [208, 213] width 72 height 18
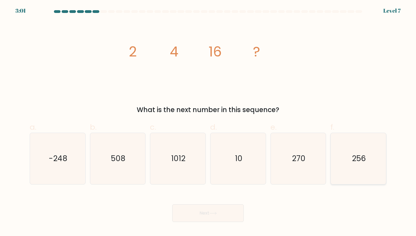
click at [348, 156] on icon "256" at bounding box center [358, 158] width 51 height 51
click at [208, 122] on input "f. 256" at bounding box center [208, 120] width 0 height 4
radio input "true"
click at [217, 215] on button "Next" at bounding box center [208, 213] width 72 height 18
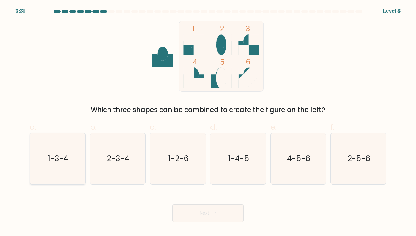
click at [57, 169] on icon "1-3-4" at bounding box center [57, 158] width 51 height 51
click at [208, 122] on input "a. 1-3-4" at bounding box center [208, 120] width 0 height 4
radio input "true"
click at [224, 217] on button "Next" at bounding box center [208, 213] width 72 height 18
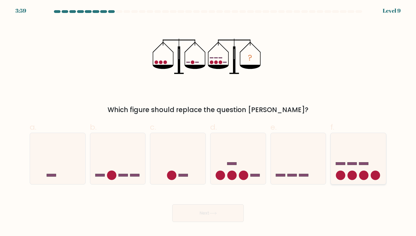
click at [366, 164] on rect at bounding box center [363, 163] width 9 height 3
click at [208, 122] on input "f." at bounding box center [208, 120] width 0 height 4
radio input "true"
click at [230, 210] on button "Next" at bounding box center [208, 213] width 72 height 18
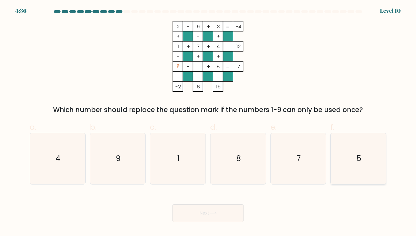
click at [377, 145] on icon "5" at bounding box center [358, 158] width 51 height 51
click at [208, 122] on input "f. 5" at bounding box center [208, 120] width 0 height 4
radio input "true"
click at [377, 145] on icon "5" at bounding box center [358, 158] width 50 height 50
click at [208, 122] on input "f. 5" at bounding box center [208, 120] width 0 height 4
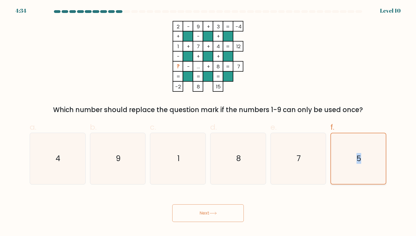
click at [351, 170] on icon "5" at bounding box center [358, 158] width 50 height 50
click at [208, 122] on input "f. 5" at bounding box center [208, 120] width 0 height 4
click at [206, 216] on button "Next" at bounding box center [208, 213] width 72 height 18
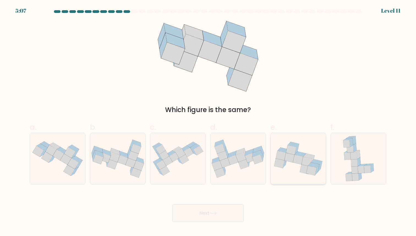
click at [295, 145] on icon at bounding box center [293, 144] width 11 height 5
click at [208, 122] on input "e." at bounding box center [208, 120] width 0 height 4
radio input "true"
click at [207, 213] on button "Next" at bounding box center [208, 213] width 72 height 18
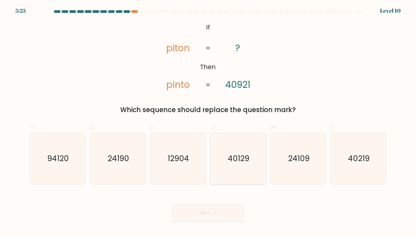
click at [239, 152] on icon "40129" at bounding box center [238, 158] width 51 height 51
click at [208, 122] on input "d. 40129" at bounding box center [208, 120] width 0 height 4
radio input "true"
click at [202, 211] on button "Next" at bounding box center [208, 213] width 72 height 18
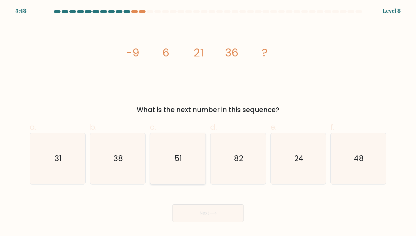
click at [178, 165] on icon "51" at bounding box center [177, 158] width 51 height 51
click at [208, 122] on input "c. 51" at bounding box center [208, 120] width 0 height 4
radio input "true"
click at [216, 215] on button "Next" at bounding box center [208, 213] width 72 height 18
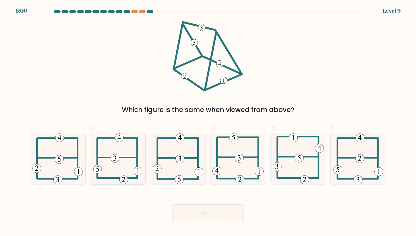
click at [121, 154] on icon at bounding box center [117, 158] width 49 height 51
click at [208, 122] on input "b." at bounding box center [208, 120] width 0 height 4
radio input "true"
click at [273, 187] on form at bounding box center [208, 115] width 416 height 211
click at [203, 216] on button "Next" at bounding box center [208, 213] width 72 height 18
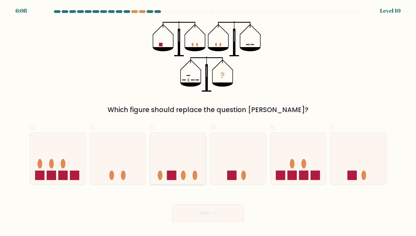
click at [171, 166] on icon at bounding box center [177, 159] width 55 height 46
click at [208, 122] on input "c." at bounding box center [208, 120] width 0 height 4
radio input "true"
click at [187, 213] on button "Next" at bounding box center [208, 213] width 72 height 18
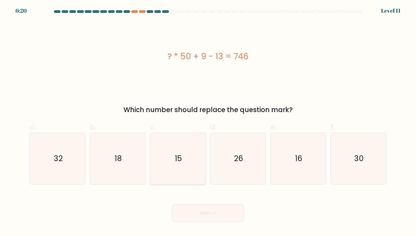
click at [173, 159] on icon "15" at bounding box center [177, 158] width 51 height 51
click at [208, 122] on input "c. 15" at bounding box center [208, 120] width 0 height 4
radio input "true"
click at [220, 213] on button "Next" at bounding box center [208, 213] width 72 height 18
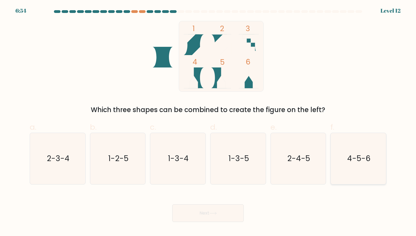
click at [353, 151] on icon "4-5-6" at bounding box center [358, 158] width 51 height 51
click at [208, 122] on input "f. 4-5-6" at bounding box center [208, 120] width 0 height 4
radio input "true"
click at [222, 205] on button "Next" at bounding box center [208, 213] width 72 height 18
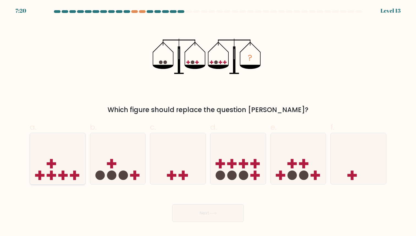
click at [77, 168] on icon at bounding box center [57, 159] width 55 height 46
click at [208, 122] on input "a." at bounding box center [208, 120] width 0 height 4
radio input "true"
click at [190, 213] on button "Next" at bounding box center [208, 213] width 72 height 18
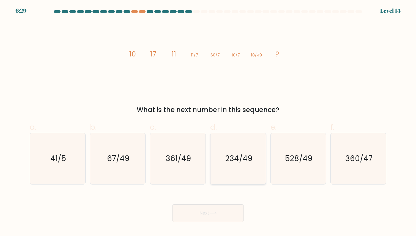
click at [229, 161] on text "234/49" at bounding box center [238, 158] width 27 height 11
click at [208, 122] on input "d. 234/49" at bounding box center [208, 120] width 0 height 4
radio input "true"
click at [124, 172] on icon "67/49" at bounding box center [117, 158] width 51 height 51
click at [208, 122] on input "b. 67/49" at bounding box center [208, 120] width 0 height 4
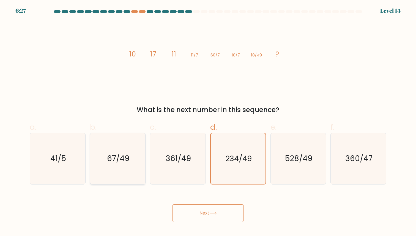
radio input "true"
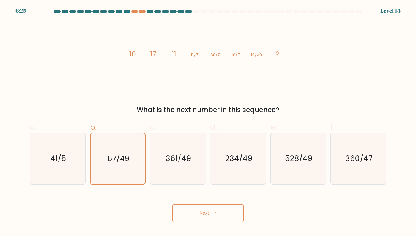
click at [195, 210] on button "Next" at bounding box center [208, 213] width 72 height 18
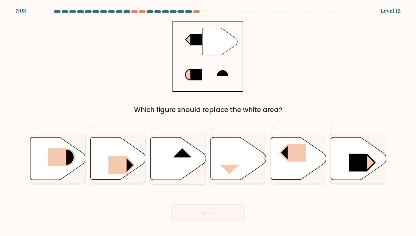
click at [185, 164] on icon at bounding box center [177, 158] width 55 height 42
click at [208, 122] on input "c." at bounding box center [208, 120] width 0 height 4
radio input "true"
click at [200, 209] on button "Next" at bounding box center [208, 213] width 72 height 18
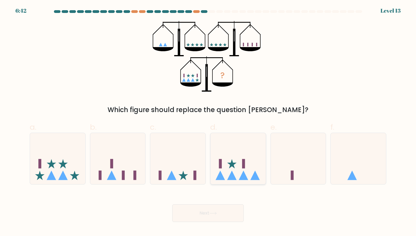
click at [247, 163] on icon at bounding box center [237, 159] width 55 height 46
click at [208, 122] on input "d." at bounding box center [208, 120] width 0 height 4
radio input "true"
click at [226, 210] on button "Next" at bounding box center [208, 213] width 72 height 18
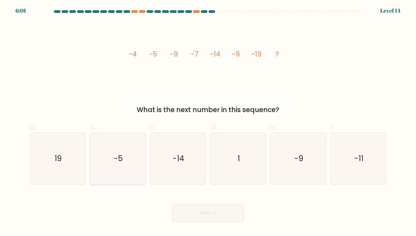
click at [129, 157] on icon "-5" at bounding box center [117, 158] width 51 height 51
click at [208, 122] on input "b. -5" at bounding box center [208, 120] width 0 height 4
radio input "true"
click at [197, 208] on button "Next" at bounding box center [208, 213] width 72 height 18
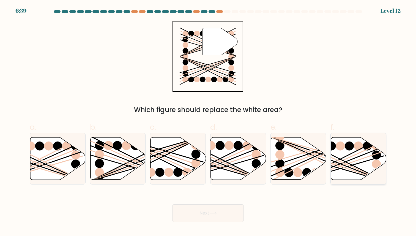
click at [376, 162] on ellipse at bounding box center [376, 163] width 9 height 9
click at [208, 122] on input "f." at bounding box center [208, 120] width 0 height 4
radio input "true"
click at [196, 209] on button "Next" at bounding box center [208, 213] width 72 height 18
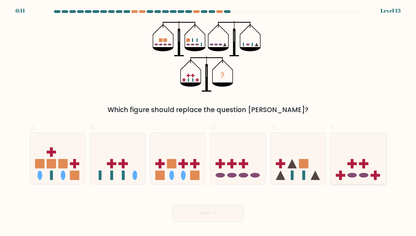
click at [370, 183] on div at bounding box center [358, 158] width 56 height 51
click at [208, 122] on input "f." at bounding box center [208, 120] width 0 height 4
radio input "true"
click at [197, 218] on button "Next" at bounding box center [208, 213] width 72 height 18
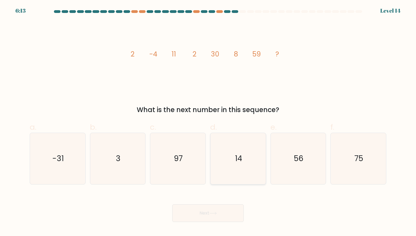
drag, startPoint x: 244, startPoint y: 155, endPoint x: 240, endPoint y: 159, distance: 5.8
click at [242, 157] on icon "14" at bounding box center [238, 158] width 51 height 51
click at [208, 122] on input "d. 14" at bounding box center [208, 120] width 0 height 4
radio input "true"
click at [211, 211] on icon at bounding box center [212, 212] width 7 height 3
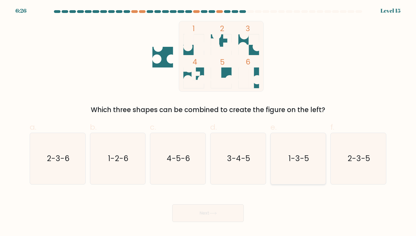
click at [299, 168] on icon "1-3-5" at bounding box center [298, 158] width 51 height 51
click at [208, 122] on input "e. 1-3-5" at bounding box center [208, 120] width 0 height 4
radio input "true"
click at [227, 211] on button "Next" at bounding box center [208, 213] width 72 height 18
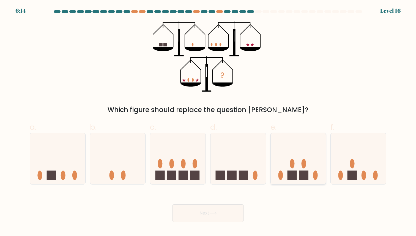
click at [303, 164] on ellipse at bounding box center [303, 163] width 5 height 9
click at [208, 122] on input "e." at bounding box center [208, 120] width 0 height 4
radio input "true"
click at [222, 216] on button "Next" at bounding box center [208, 213] width 72 height 18
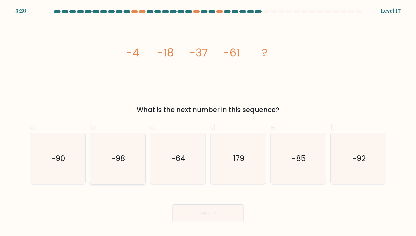
click at [119, 160] on text "-98" at bounding box center [118, 158] width 14 height 11
click at [208, 122] on input "b. -98" at bounding box center [208, 120] width 0 height 4
radio input "true"
click at [213, 214] on icon at bounding box center [212, 212] width 7 height 3
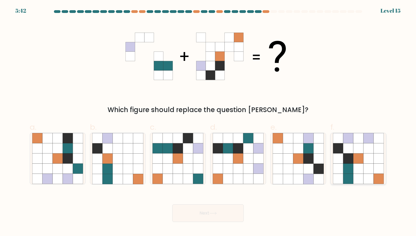
click at [354, 160] on icon at bounding box center [358, 158] width 10 height 10
click at [208, 122] on input "f." at bounding box center [208, 120] width 0 height 4
radio input "true"
click at [220, 205] on button "Next" at bounding box center [208, 213] width 72 height 18
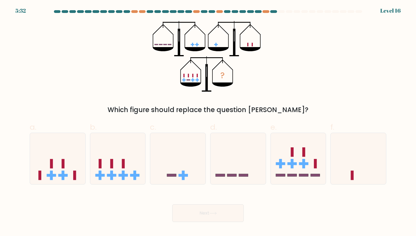
click at [149, 150] on div "c." at bounding box center [178, 152] width 60 height 63
click at [133, 150] on icon at bounding box center [117, 159] width 55 height 46
click at [208, 122] on input "b." at bounding box center [208, 120] width 0 height 4
radio input "true"
click at [196, 211] on button "Next" at bounding box center [208, 213] width 72 height 18
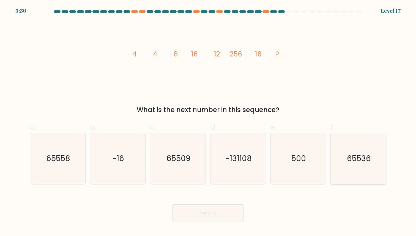
click at [347, 159] on icon "65536" at bounding box center [358, 158] width 51 height 51
click at [208, 122] on input "f. 65536" at bounding box center [208, 120] width 0 height 4
radio input "true"
click at [234, 211] on button "Next" at bounding box center [208, 213] width 72 height 18
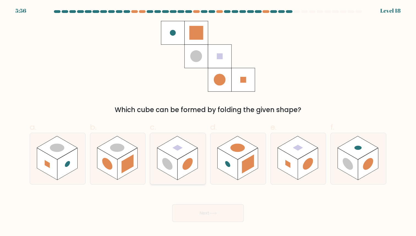
click at [182, 169] on rect at bounding box center [187, 164] width 20 height 32
click at [208, 122] on input "c." at bounding box center [208, 120] width 0 height 4
radio input "true"
click at [205, 218] on button "Next" at bounding box center [208, 213] width 72 height 18
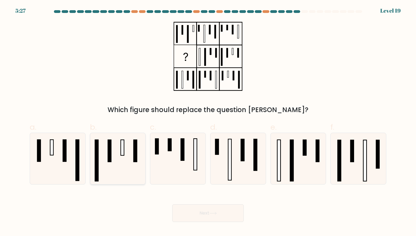
click at [125, 160] on icon at bounding box center [117, 158] width 51 height 51
click at [208, 122] on input "b." at bounding box center [208, 120] width 0 height 4
radio input "true"
click at [358, 178] on icon at bounding box center [358, 158] width 51 height 51
click at [208, 122] on input "f." at bounding box center [208, 120] width 0 height 4
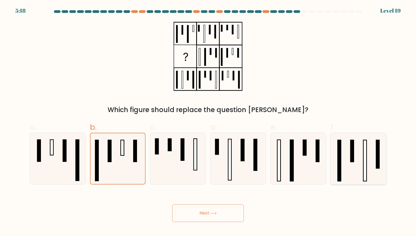
radio input "true"
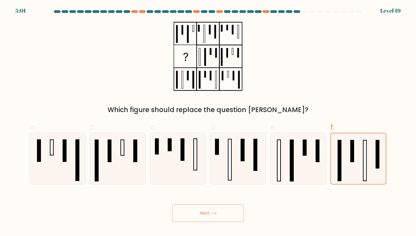
click at [219, 213] on button "Next" at bounding box center [208, 213] width 72 height 18
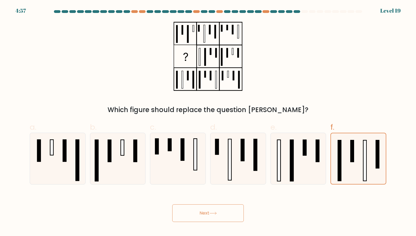
click at [219, 213] on button "Next" at bounding box center [208, 213] width 72 height 18
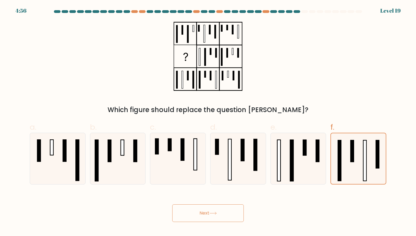
click at [218, 213] on button "Next" at bounding box center [208, 213] width 72 height 18
click at [216, 213] on icon at bounding box center [212, 212] width 7 height 3
click at [215, 213] on icon at bounding box center [212, 212] width 7 height 3
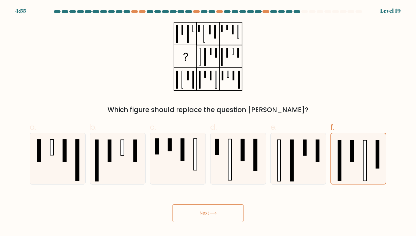
click at [215, 213] on icon at bounding box center [212, 212] width 7 height 3
click at [215, 211] on icon at bounding box center [212, 212] width 7 height 3
click at [213, 210] on button "Next" at bounding box center [208, 213] width 72 height 18
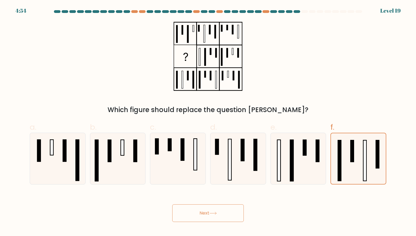
click at [213, 210] on button "Next" at bounding box center [208, 213] width 72 height 18
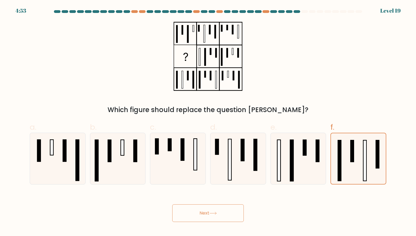
click at [213, 210] on button "Next" at bounding box center [208, 213] width 72 height 18
click at [220, 215] on button "Next" at bounding box center [208, 213] width 72 height 18
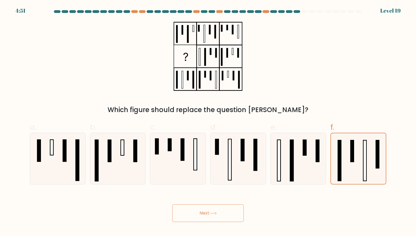
click at [220, 215] on button "Next" at bounding box center [208, 213] width 72 height 18
drag, startPoint x: 220, startPoint y: 215, endPoint x: 215, endPoint y: 215, distance: 5.0
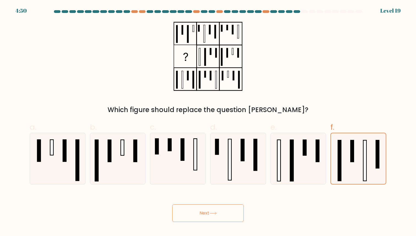
click at [215, 215] on button "Next" at bounding box center [208, 213] width 72 height 18
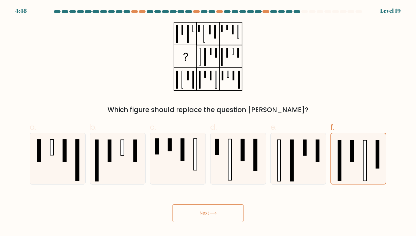
click at [215, 215] on button "Next" at bounding box center [208, 213] width 72 height 18
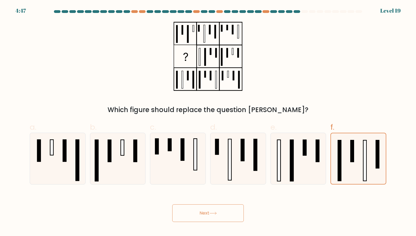
click at [215, 215] on button "Next" at bounding box center [208, 213] width 72 height 18
click at [215, 215] on icon at bounding box center [212, 212] width 7 height 3
click at [215, 215] on button "Next" at bounding box center [208, 213] width 72 height 18
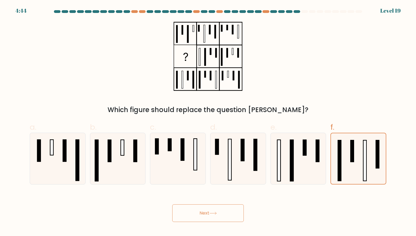
click at [215, 215] on button "Next" at bounding box center [208, 213] width 72 height 18
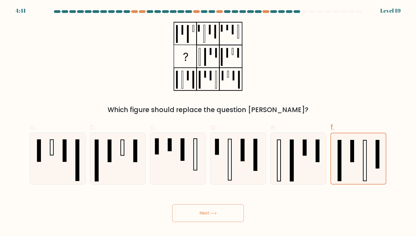
click at [215, 215] on button "Next" at bounding box center [208, 213] width 72 height 18
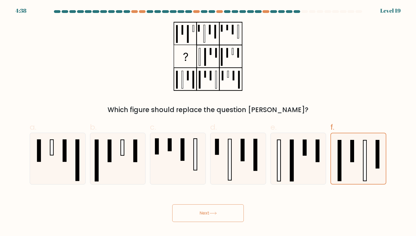
click at [214, 215] on button "Next" at bounding box center [208, 213] width 72 height 18
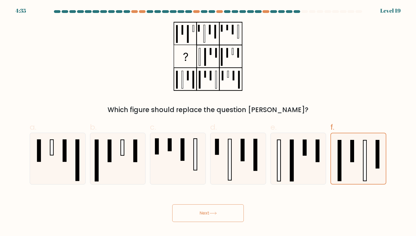
click at [214, 215] on button "Next" at bounding box center [208, 213] width 72 height 18
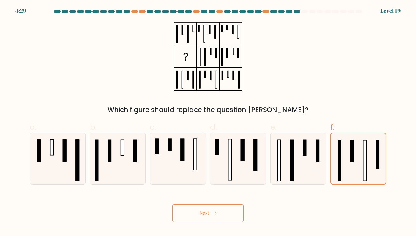
click at [214, 215] on button "Next" at bounding box center [208, 213] width 72 height 18
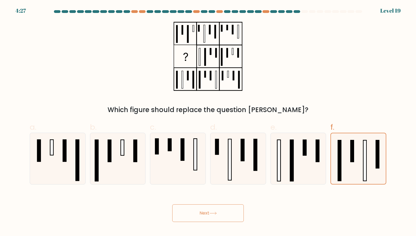
click at [214, 215] on button "Next" at bounding box center [208, 213] width 72 height 18
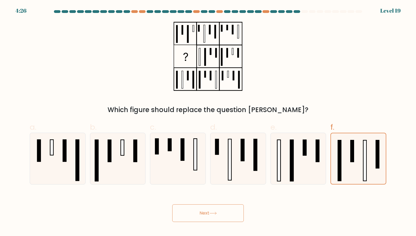
click at [214, 215] on button "Next" at bounding box center [208, 213] width 72 height 18
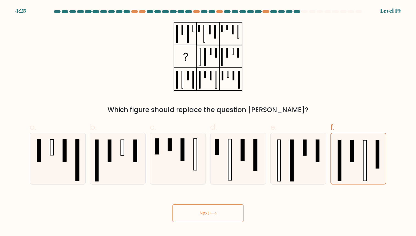
click at [214, 215] on button "Next" at bounding box center [208, 213] width 72 height 18
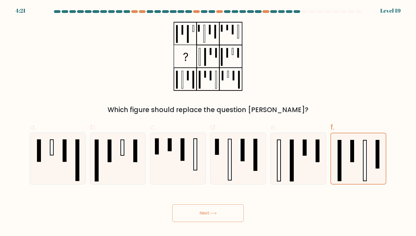
click at [214, 215] on button "Next" at bounding box center [208, 213] width 72 height 18
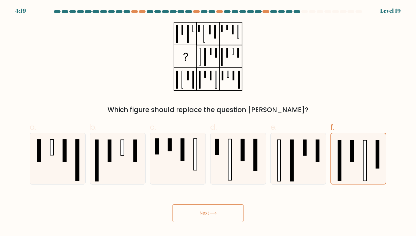
click at [214, 215] on button "Next" at bounding box center [208, 213] width 72 height 18
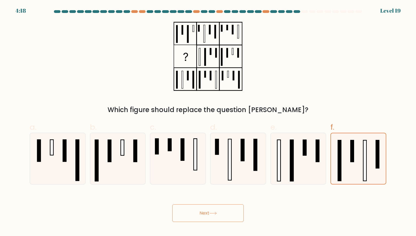
click at [214, 215] on button "Next" at bounding box center [208, 213] width 72 height 18
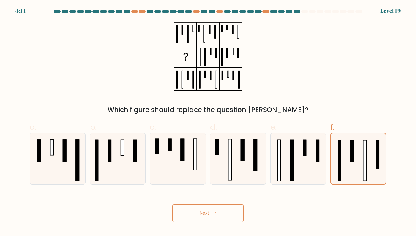
click at [214, 216] on button "Next" at bounding box center [208, 213] width 72 height 18
click at [214, 215] on button "Next" at bounding box center [208, 213] width 72 height 18
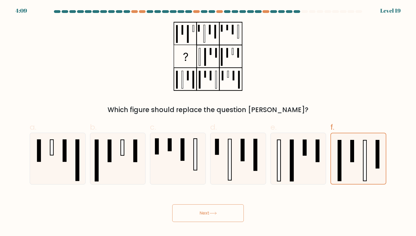
click at [214, 215] on button "Next" at bounding box center [208, 213] width 72 height 18
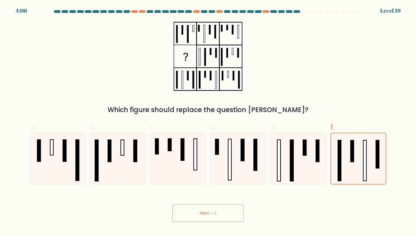
click at [343, 155] on icon at bounding box center [358, 158] width 50 height 50
click at [208, 122] on input "f." at bounding box center [208, 120] width 0 height 4
click at [234, 207] on button "Next" at bounding box center [208, 213] width 72 height 18
click at [218, 211] on button "Next" at bounding box center [208, 213] width 72 height 18
